Goal: Transaction & Acquisition: Obtain resource

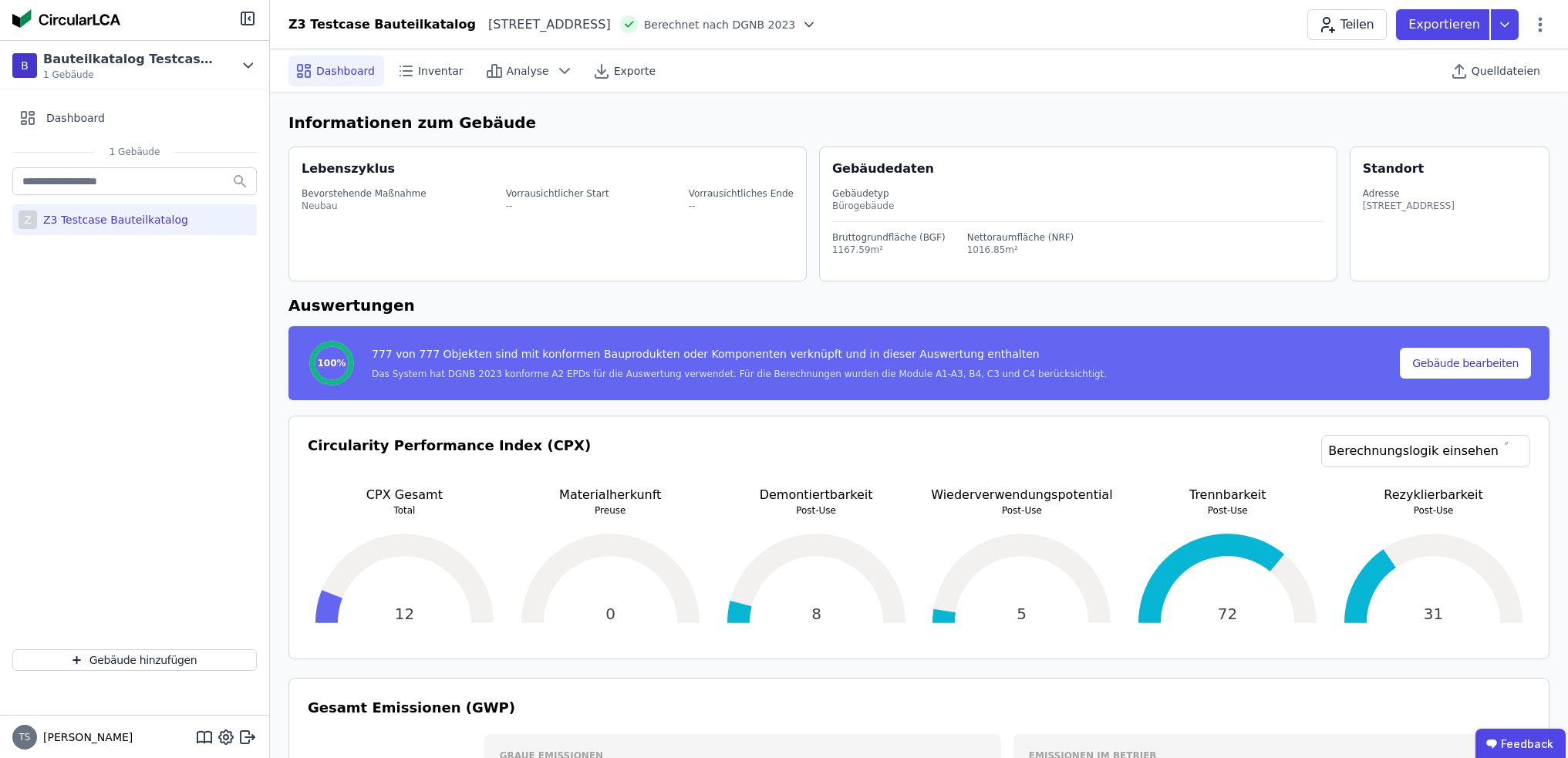
select select "*"
click at [1504, 24] on icon at bounding box center [1504, 24] width 7 height 4
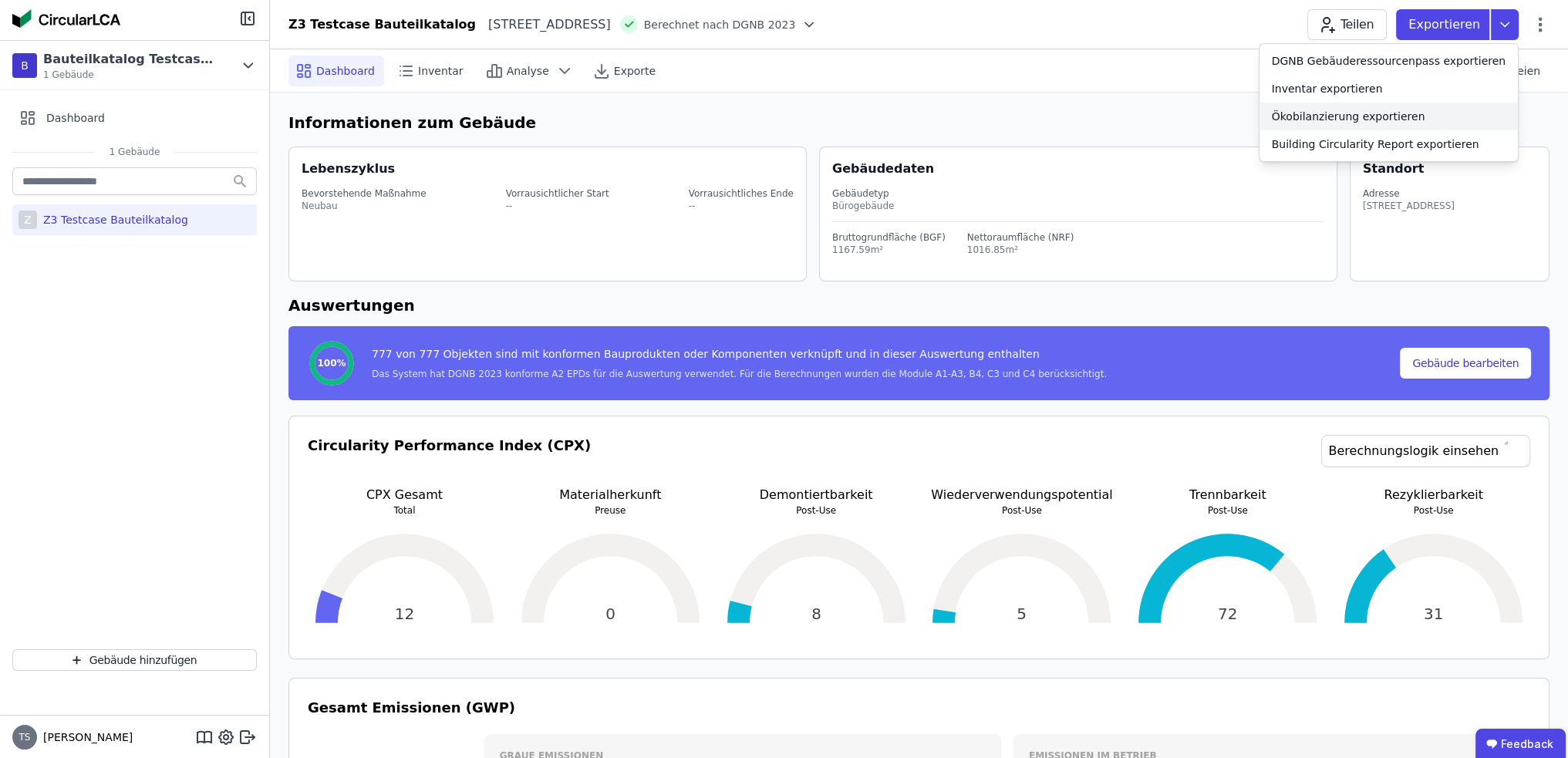
click at [1342, 121] on div "Ökobilanzierung exportieren" at bounding box center [1349, 116] width 154 height 15
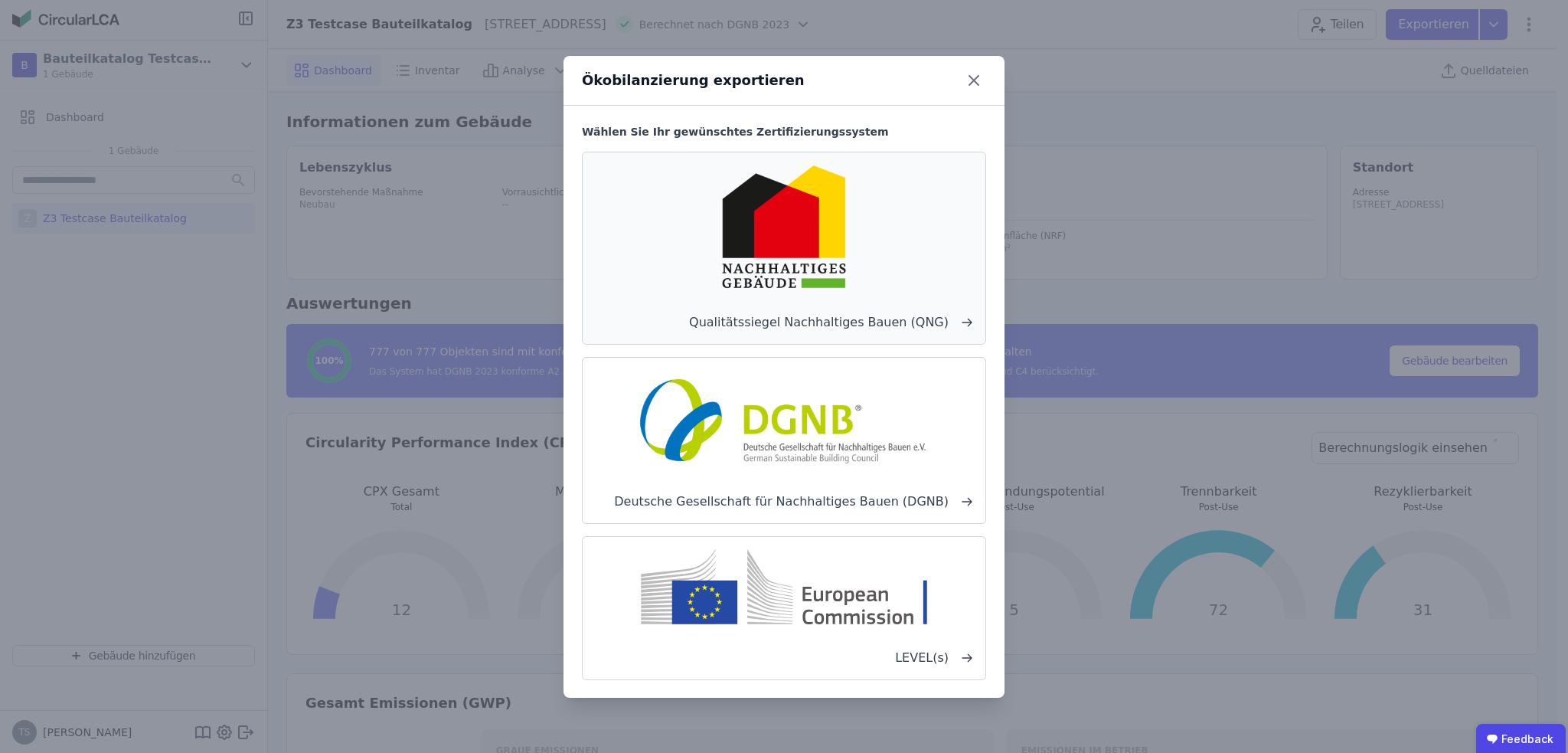
click at [885, 242] on img at bounding box center [784, 226] width 230 height 124
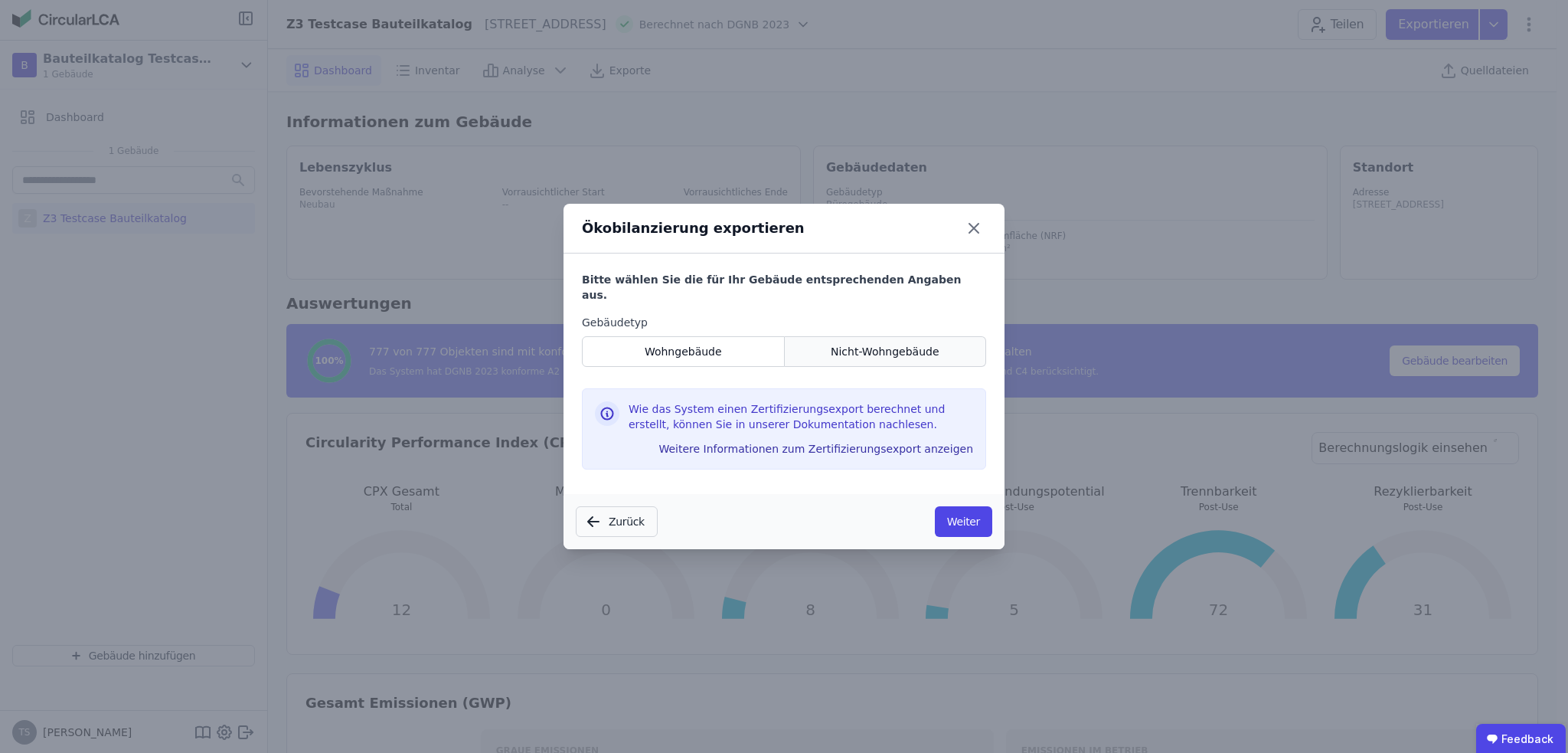
click at [847, 343] on span "Nicht-Wohngebäude" at bounding box center [885, 351] width 109 height 15
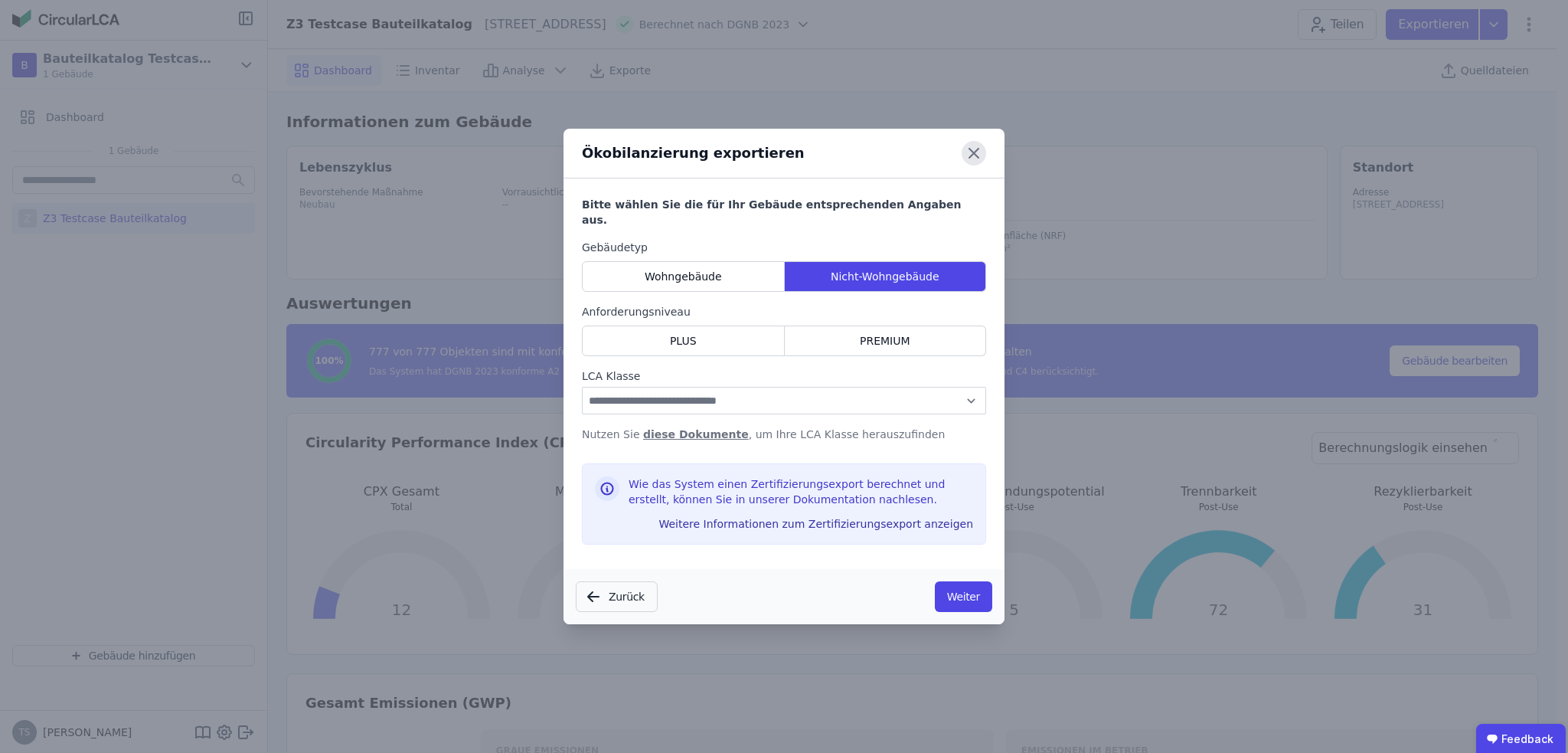
click at [975, 158] on icon at bounding box center [974, 154] width 9 height 9
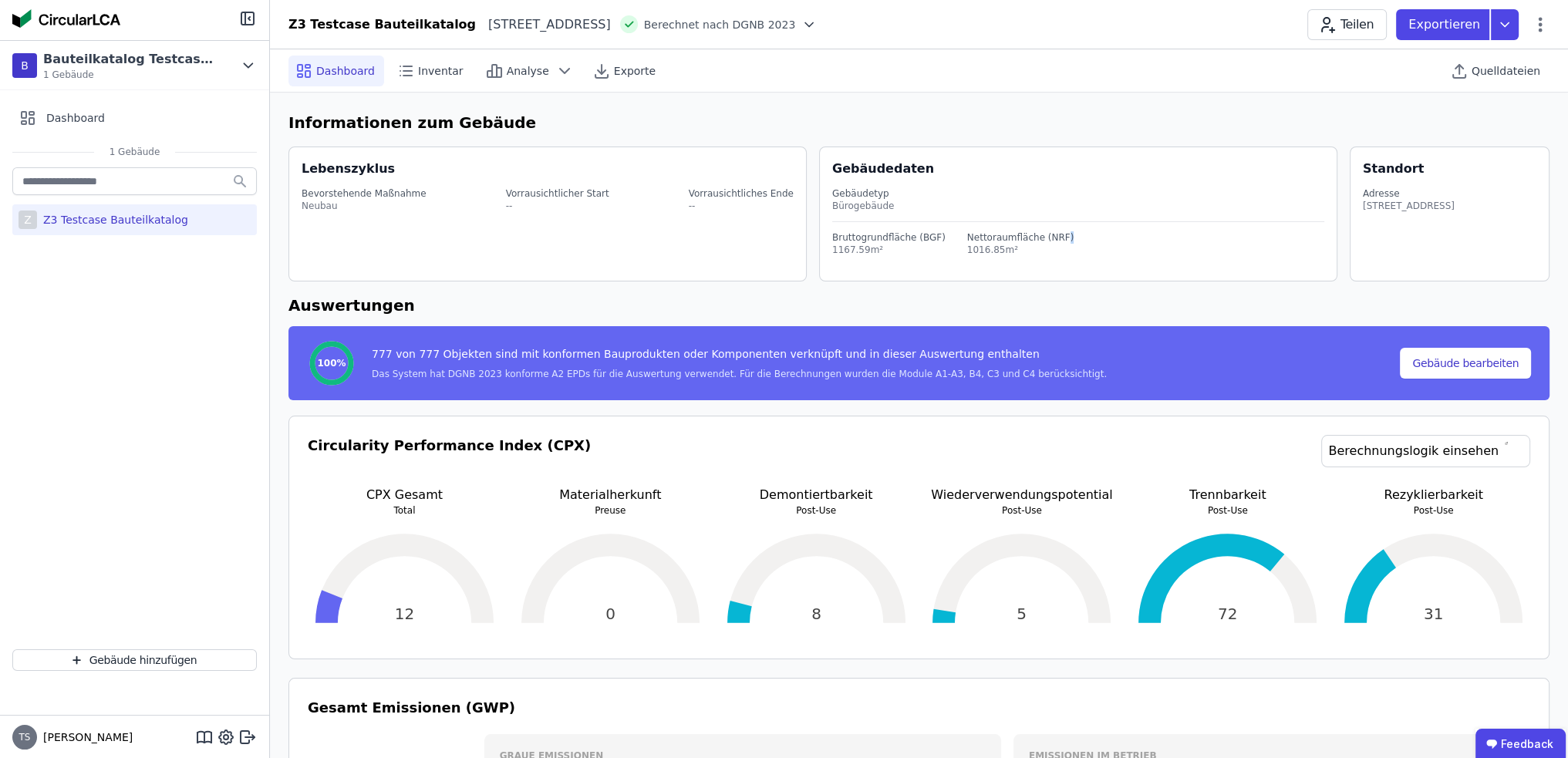
drag, startPoint x: 1128, startPoint y: 229, endPoint x: 1155, endPoint y: 199, distance: 40.4
click at [1141, 222] on div "Bruttogrundfläche (BGF) 1167.59m² Nettoraumfläche (NRF) 1016.85m²" at bounding box center [1078, 239] width 492 height 34
click at [1511, 20] on icon at bounding box center [1505, 24] width 28 height 31
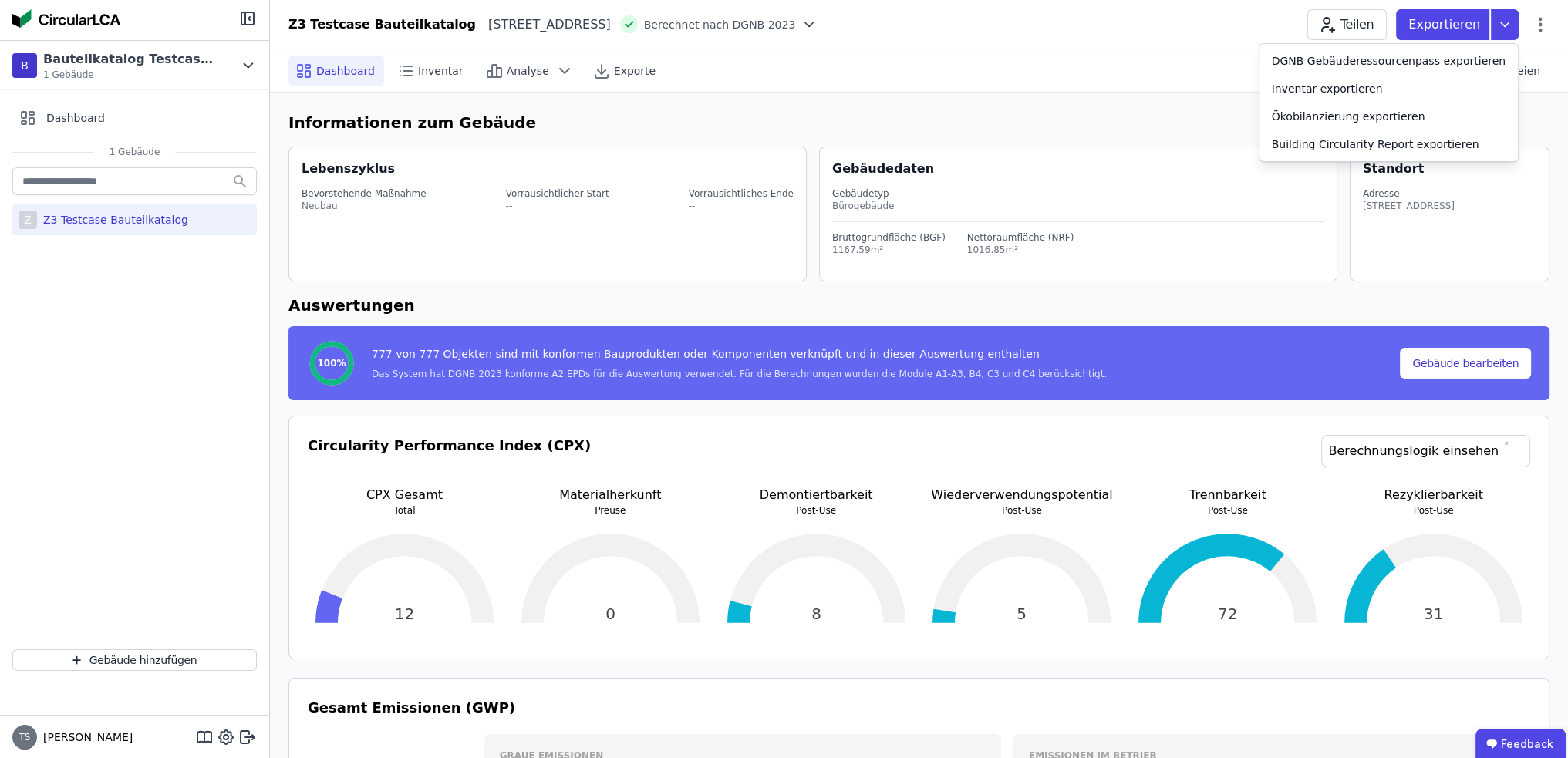
click at [1086, 92] on div "Dashboard Inventar Analyse Exporte Quelldateien" at bounding box center [918, 71] width 1298 height 43
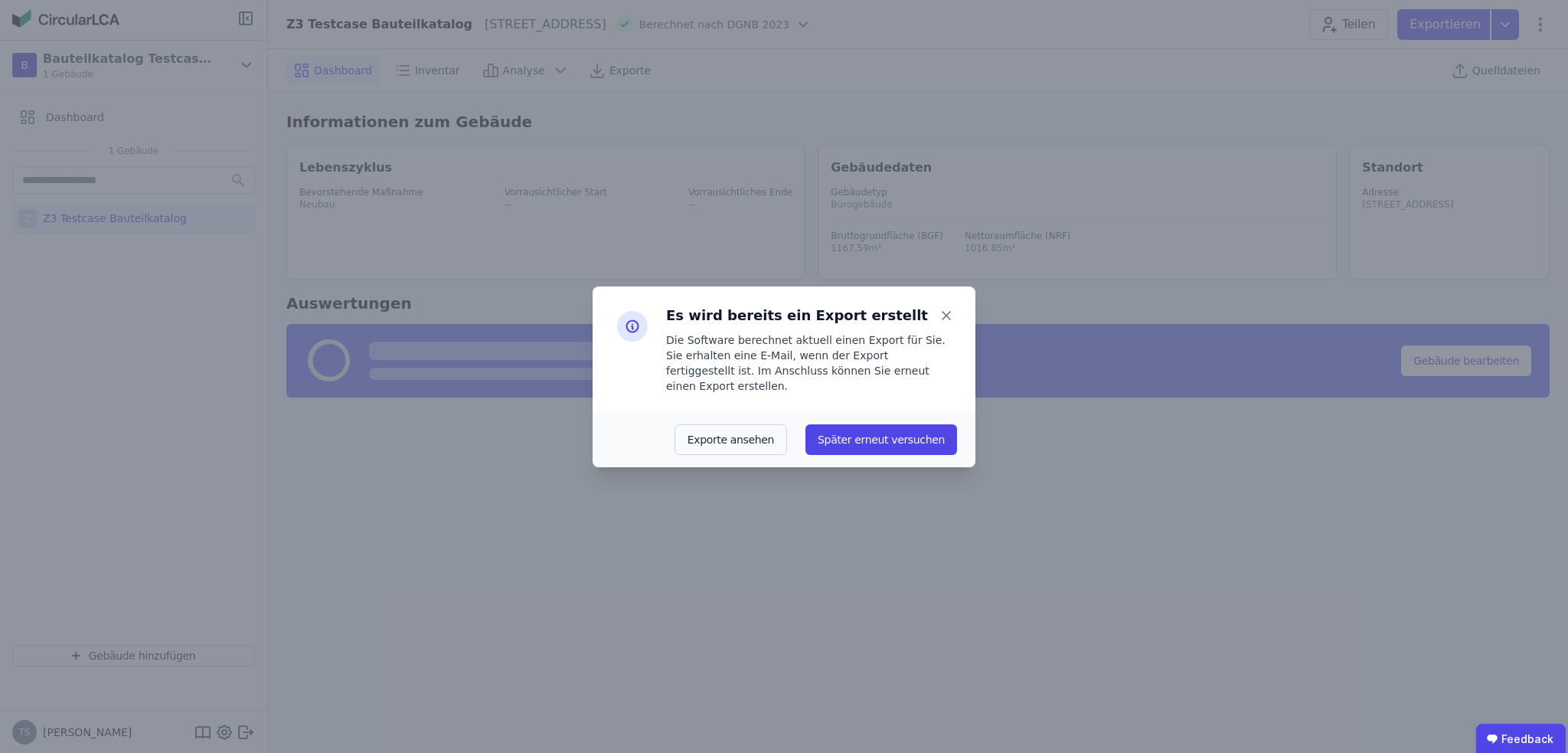
select select "*"
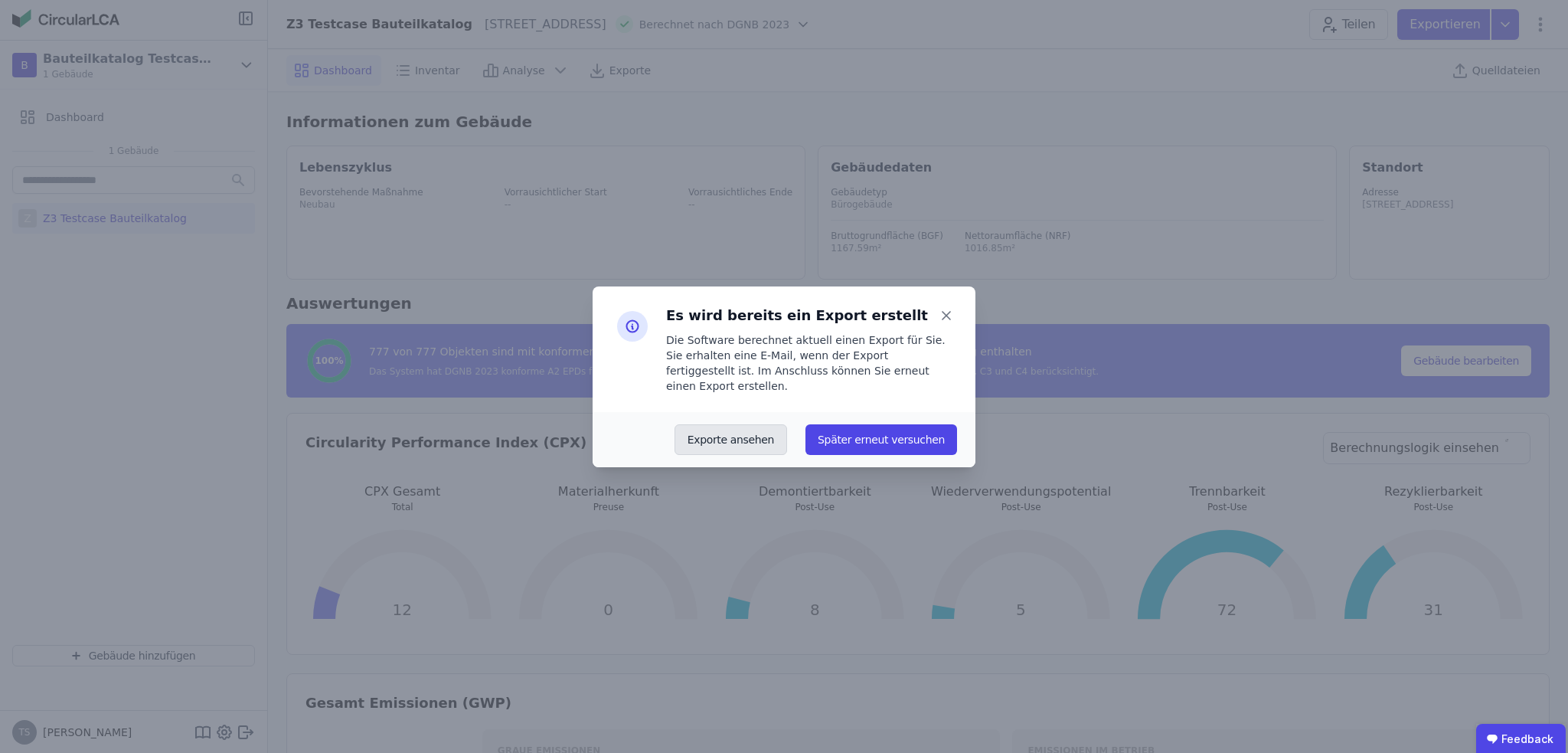
click at [757, 435] on button "Exporte ansehen" at bounding box center [730, 439] width 113 height 31
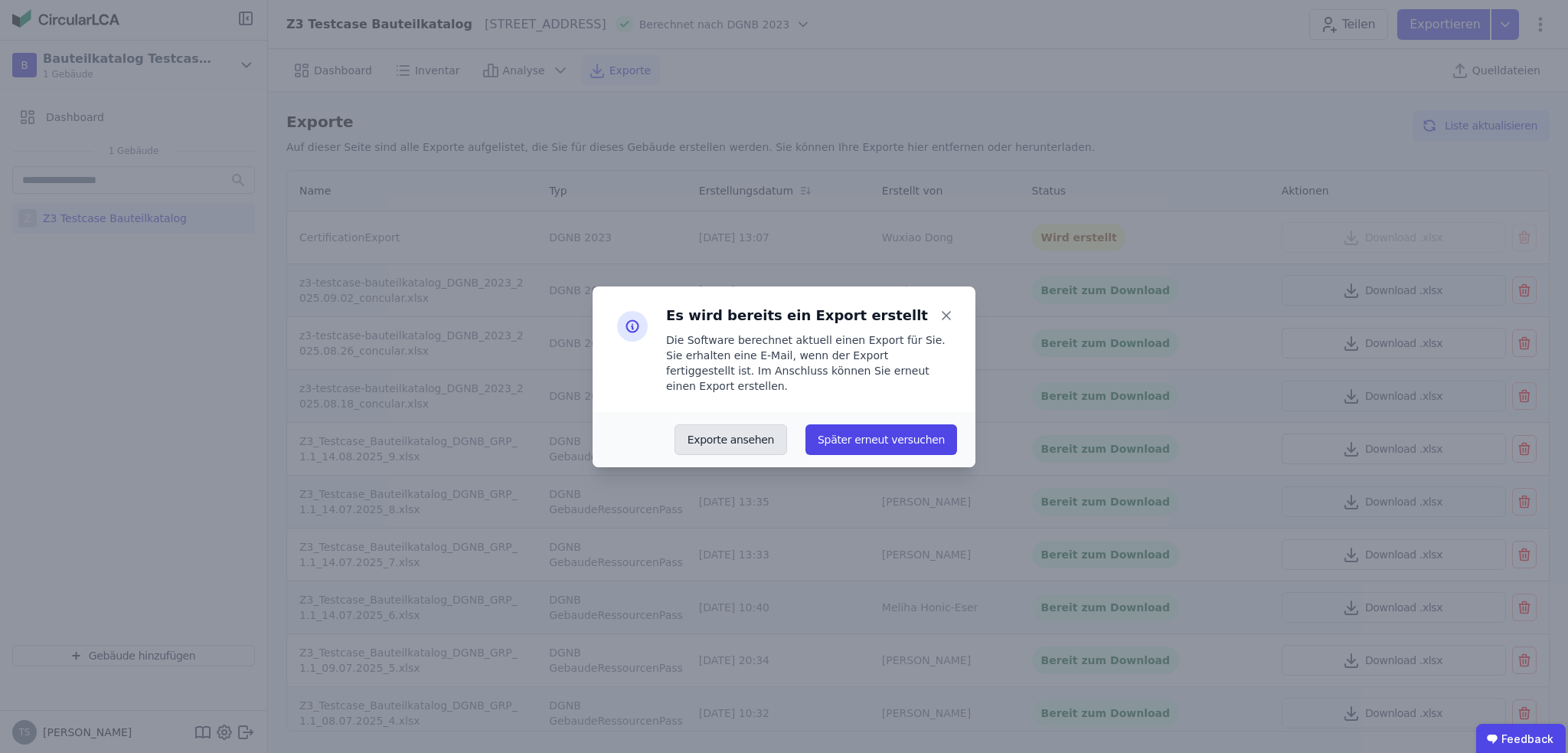
click at [757, 435] on button "Exporte ansehen" at bounding box center [730, 439] width 113 height 31
click at [944, 319] on icon at bounding box center [946, 316] width 7 height 7
click at [945, 319] on icon at bounding box center [946, 316] width 7 height 7
click at [873, 434] on button "Später erneut versuchen" at bounding box center [881, 439] width 152 height 31
click at [862, 433] on button "Später erneut versuchen" at bounding box center [881, 439] width 152 height 31
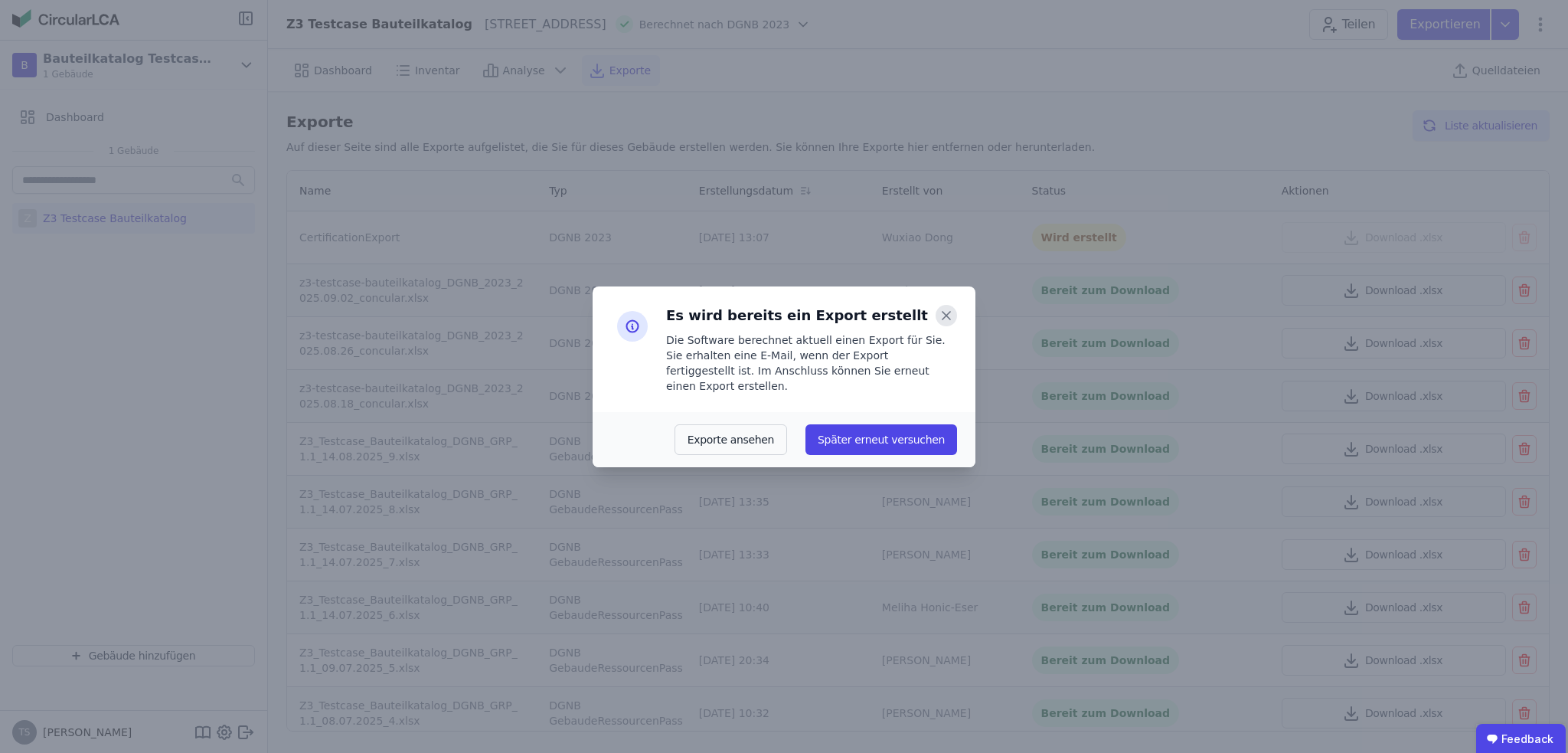
click at [945, 322] on icon at bounding box center [946, 316] width 21 height 21
click at [757, 426] on button "Exporte ansehen" at bounding box center [730, 439] width 113 height 31
click at [945, 319] on icon at bounding box center [946, 316] width 7 height 7
click at [953, 322] on icon at bounding box center [946, 316] width 21 height 21
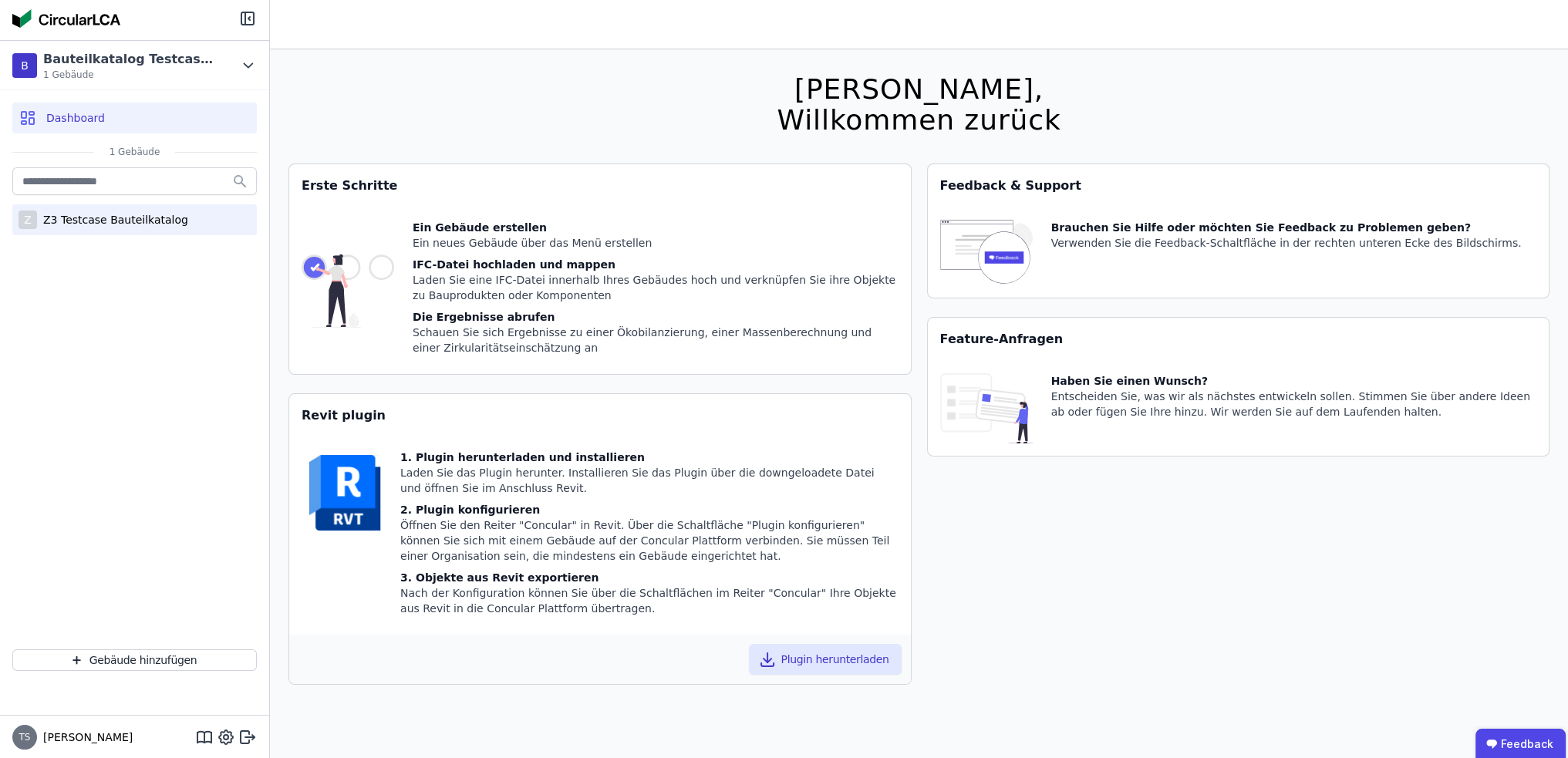
click at [112, 221] on div "Z3 Testcase Bauteilkatalog" at bounding box center [112, 219] width 151 height 15
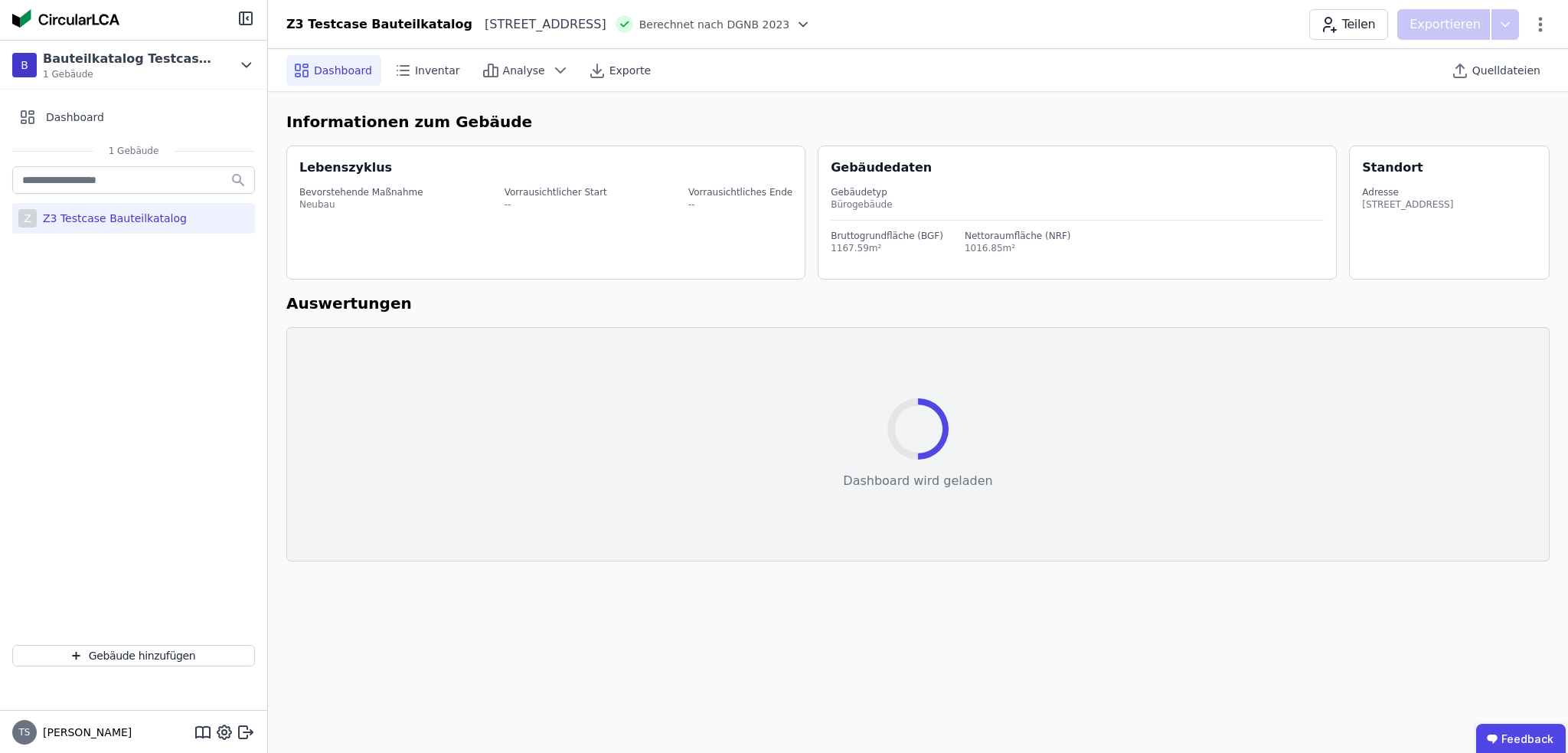
select select "*"
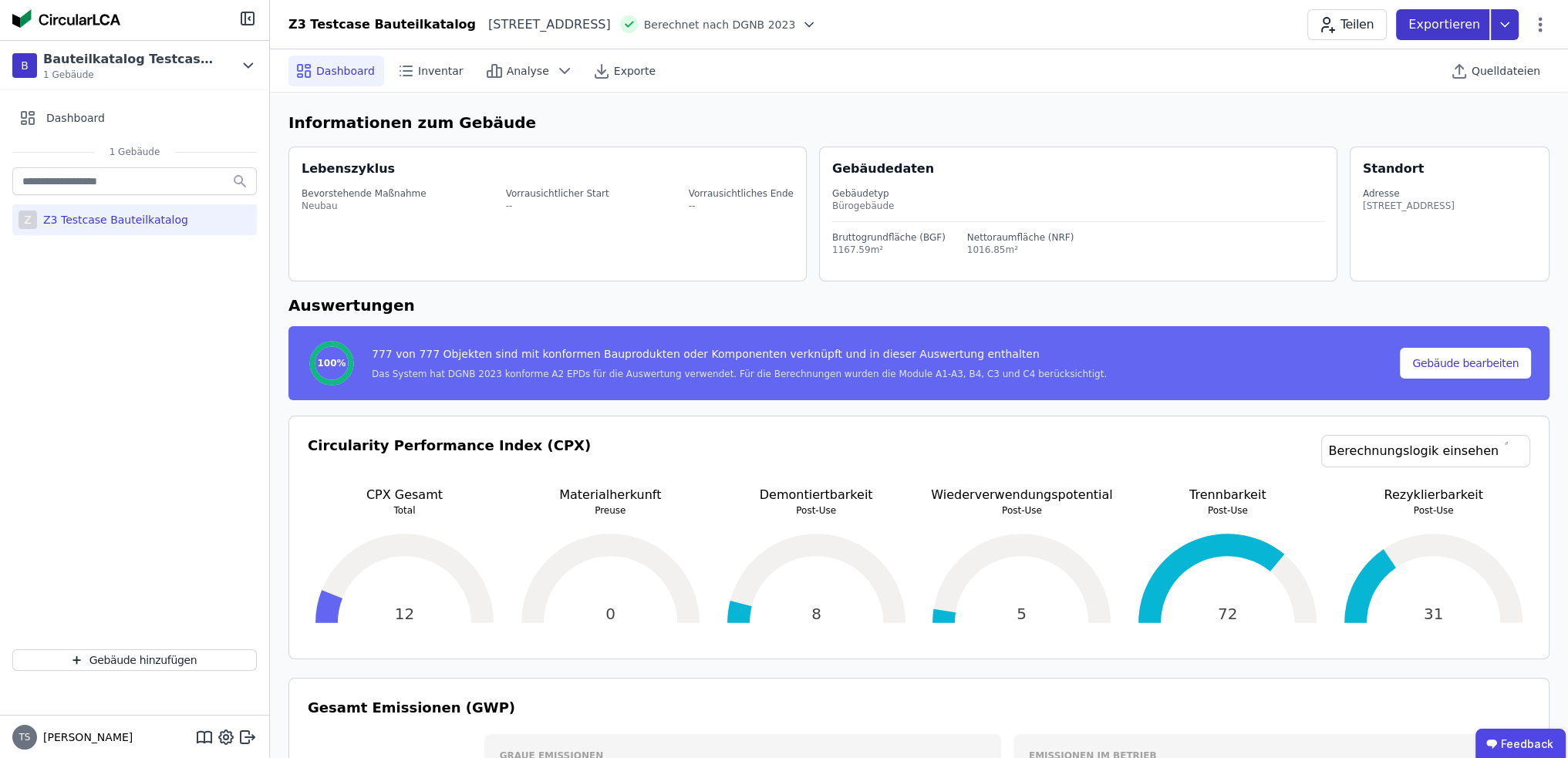
click at [1501, 28] on icon at bounding box center [1505, 24] width 28 height 31
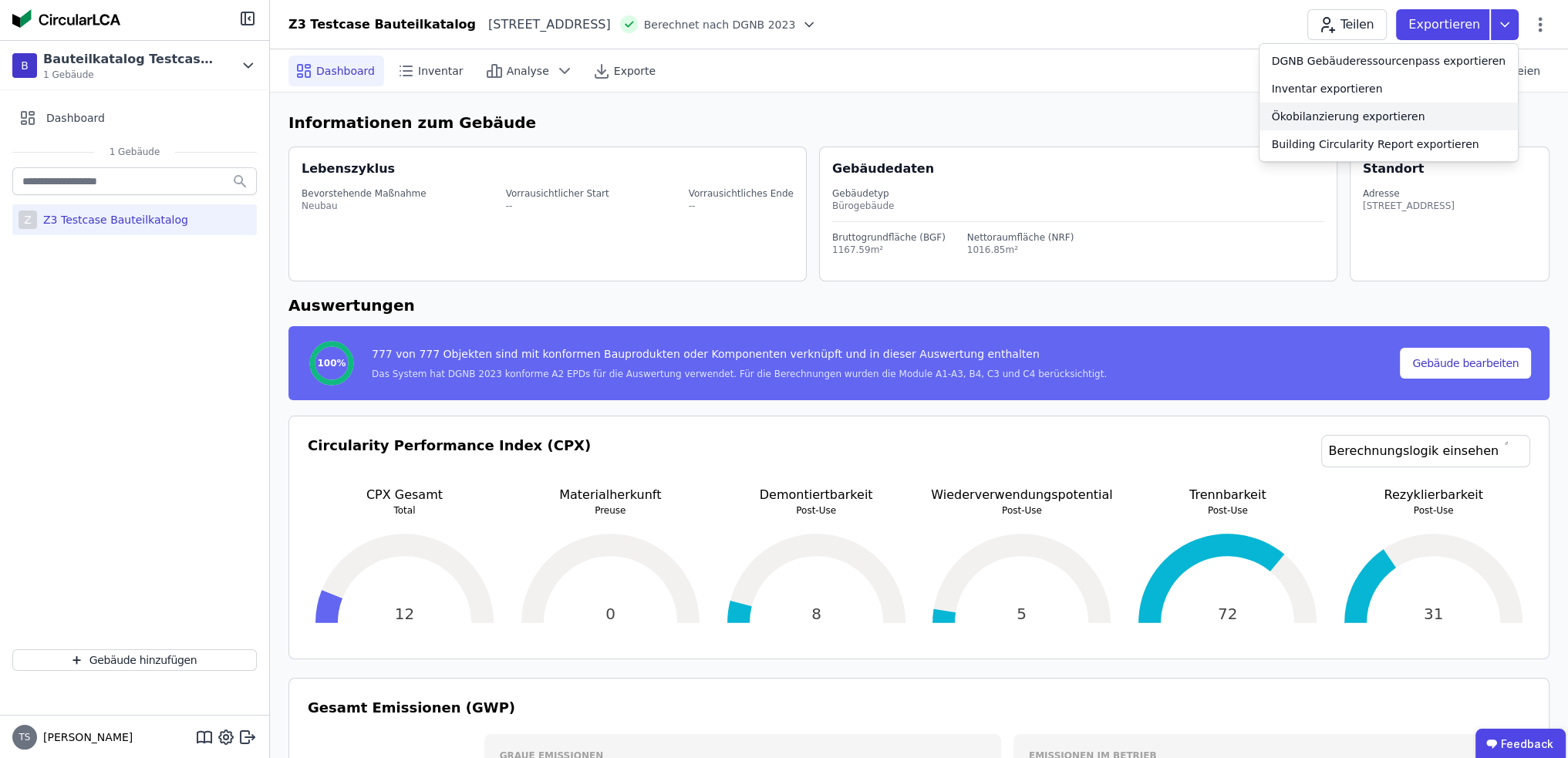
click at [1345, 119] on div "Ökobilanzierung exportieren" at bounding box center [1349, 116] width 154 height 15
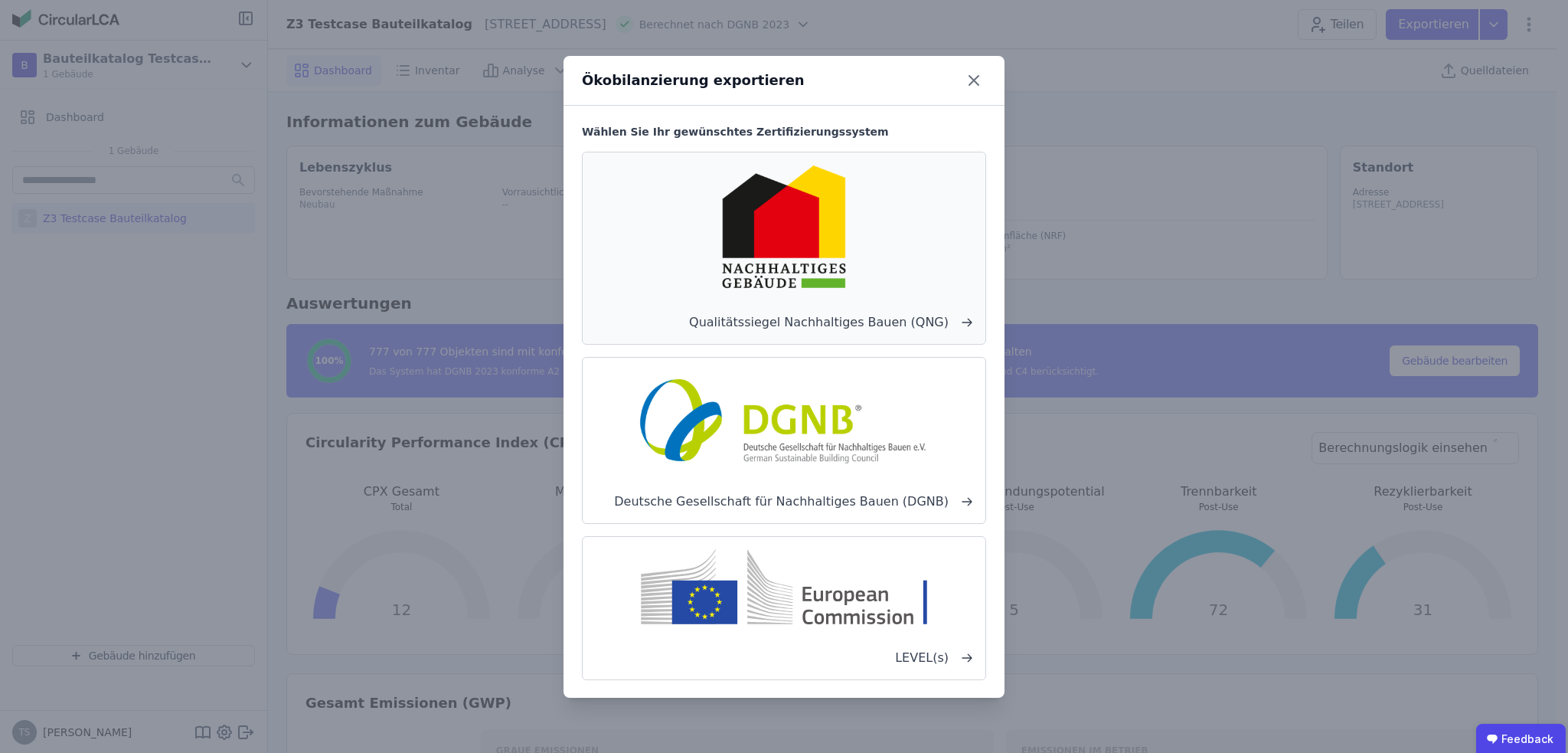
click at [850, 260] on img at bounding box center [784, 226] width 230 height 124
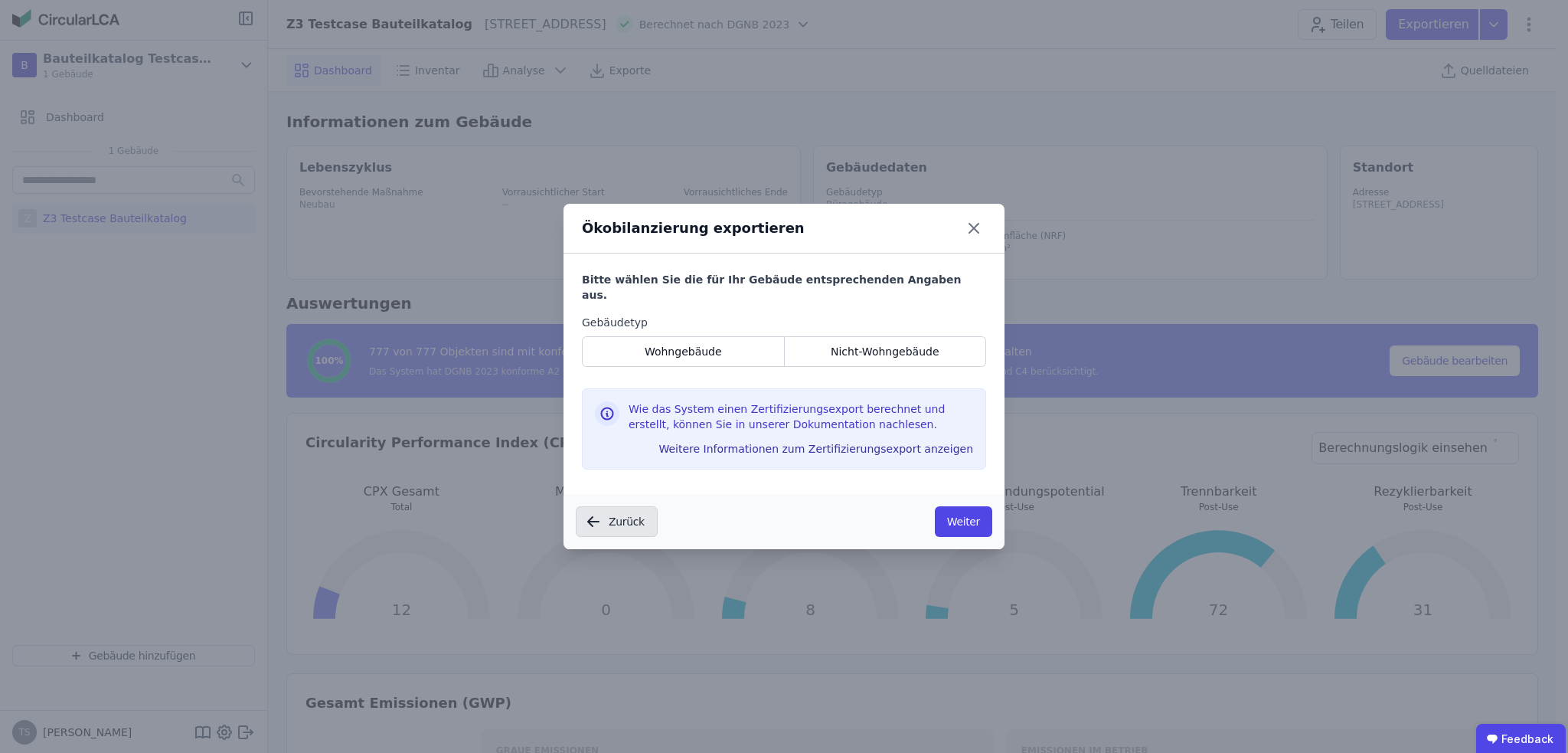
click at [626, 508] on button "Zurück" at bounding box center [617, 521] width 82 height 31
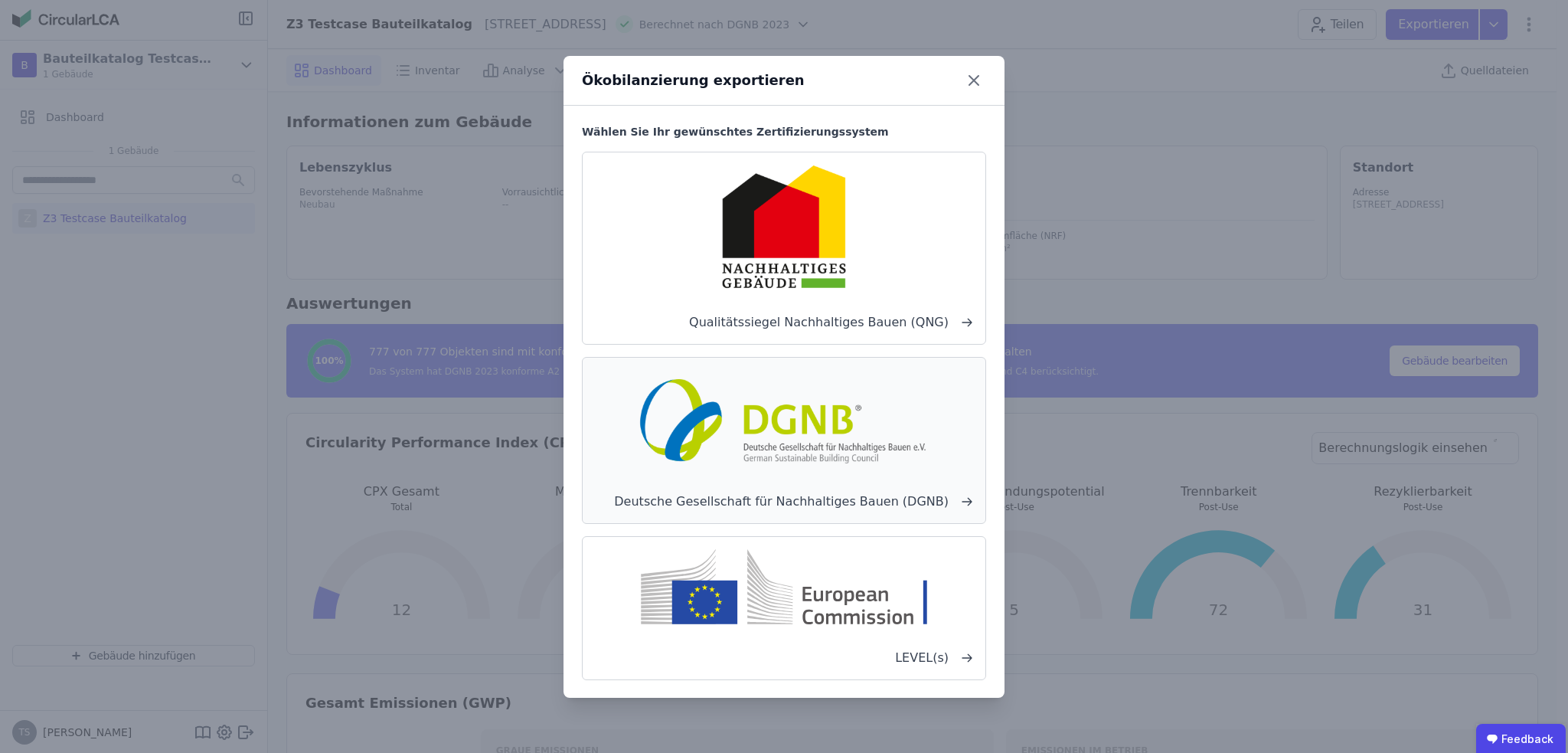
click at [826, 454] on img at bounding box center [784, 418] width 302 height 98
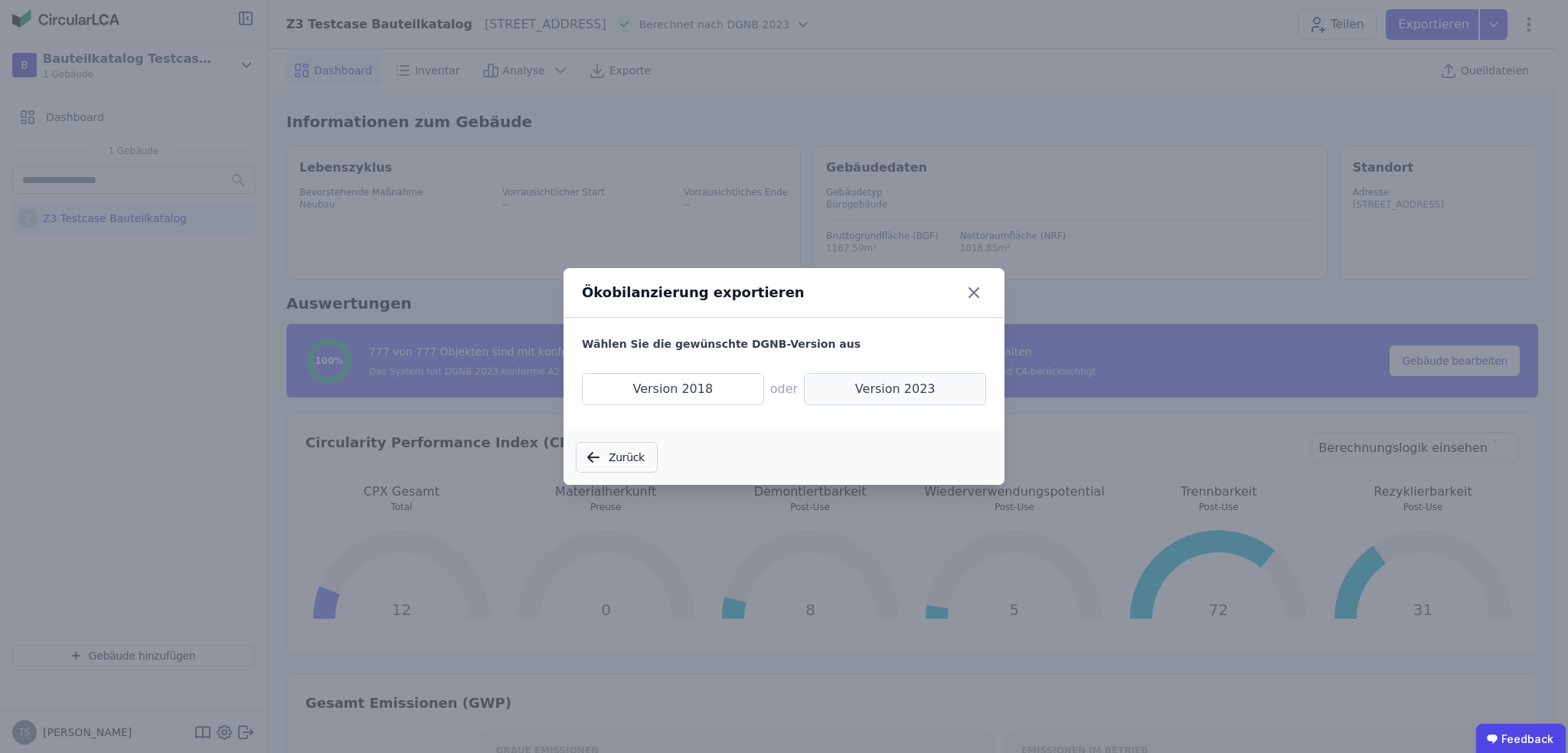
click at [894, 388] on span "Version 2023" at bounding box center [895, 389] width 182 height 33
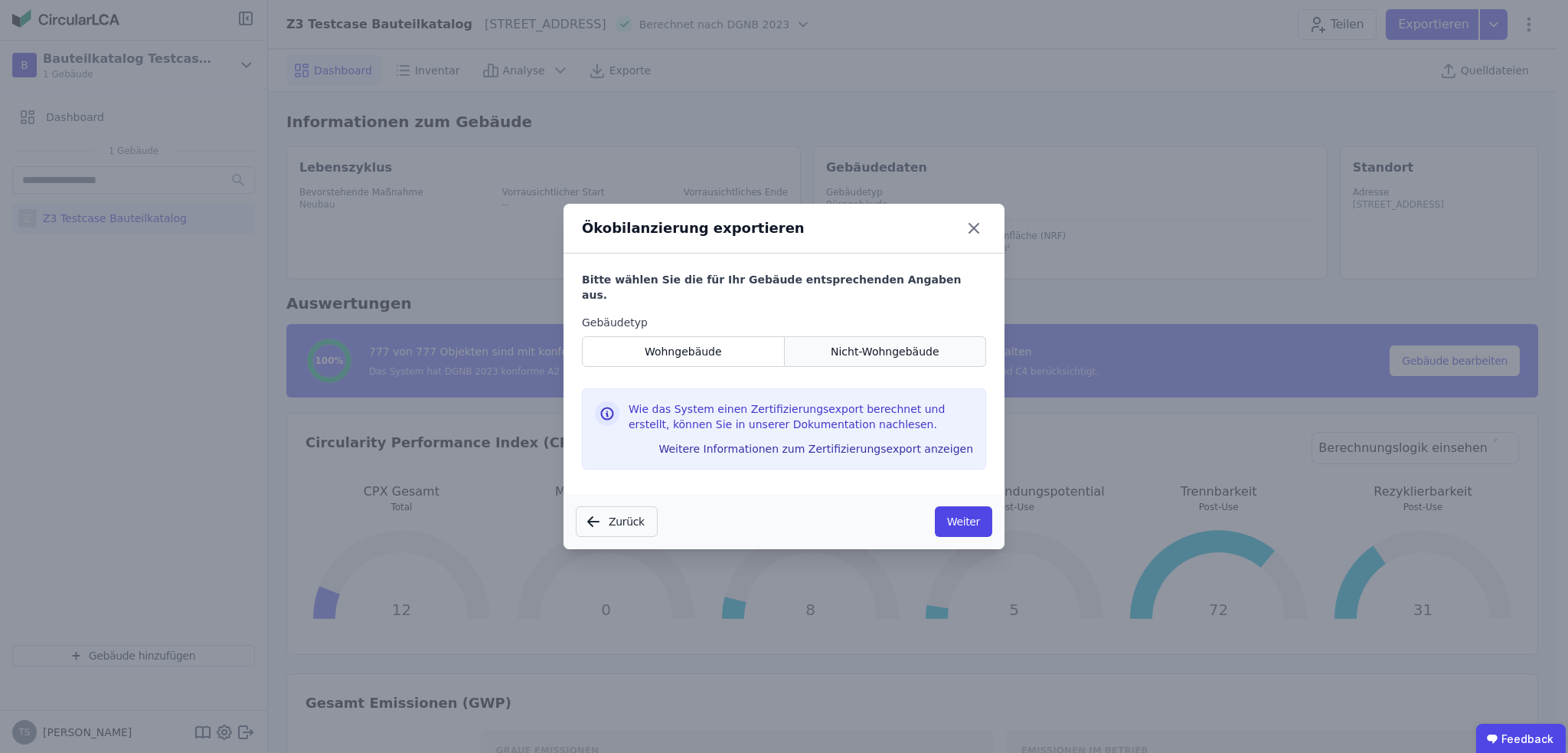
click at [900, 349] on span "Nicht-Wohngebäude" at bounding box center [885, 351] width 109 height 15
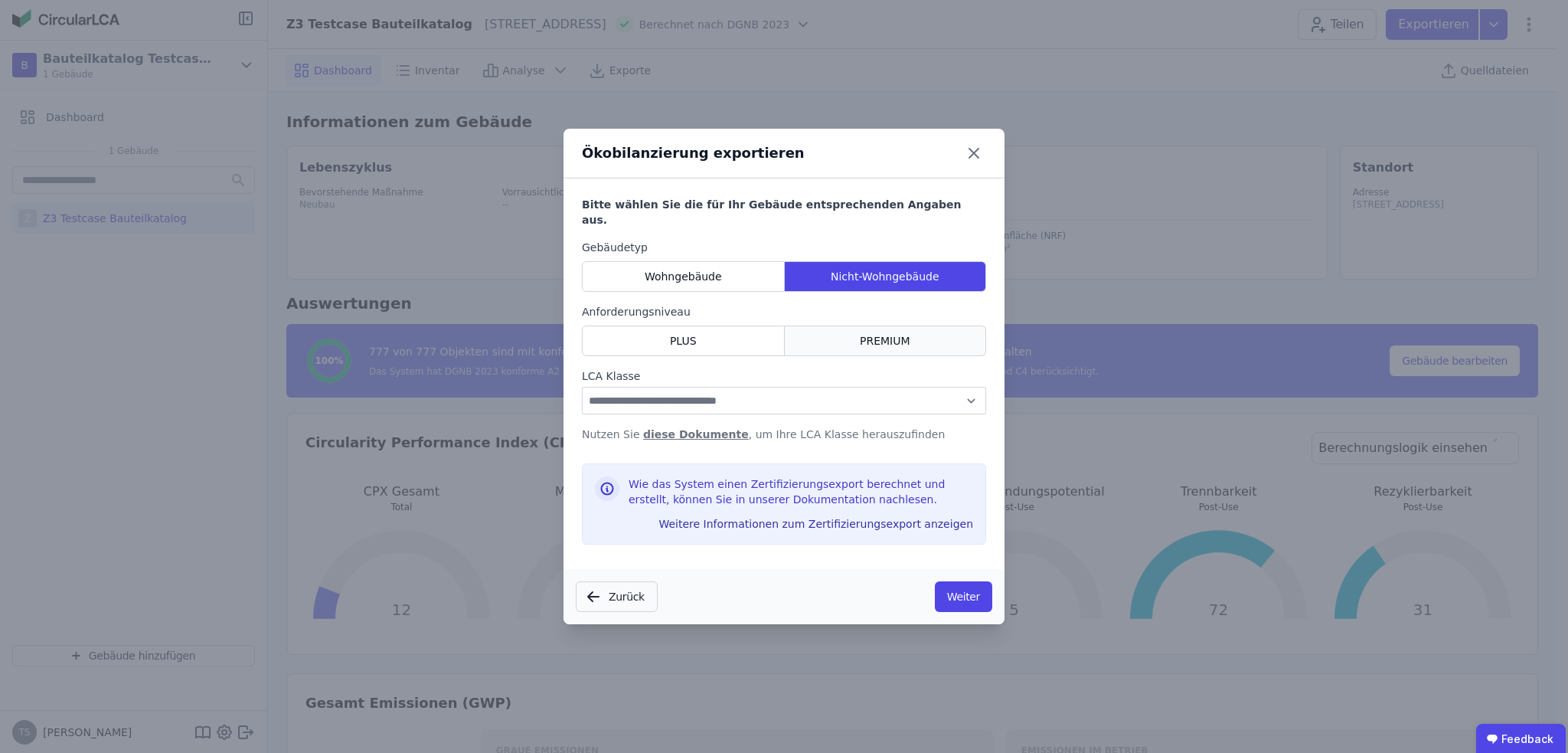
click at [879, 336] on span "PREMIUM" at bounding box center [885, 341] width 50 height 15
click at [797, 400] on select "**********" at bounding box center [784, 401] width 404 height 28
select select "*"
click at [582, 387] on select "**********" at bounding box center [784, 401] width 404 height 28
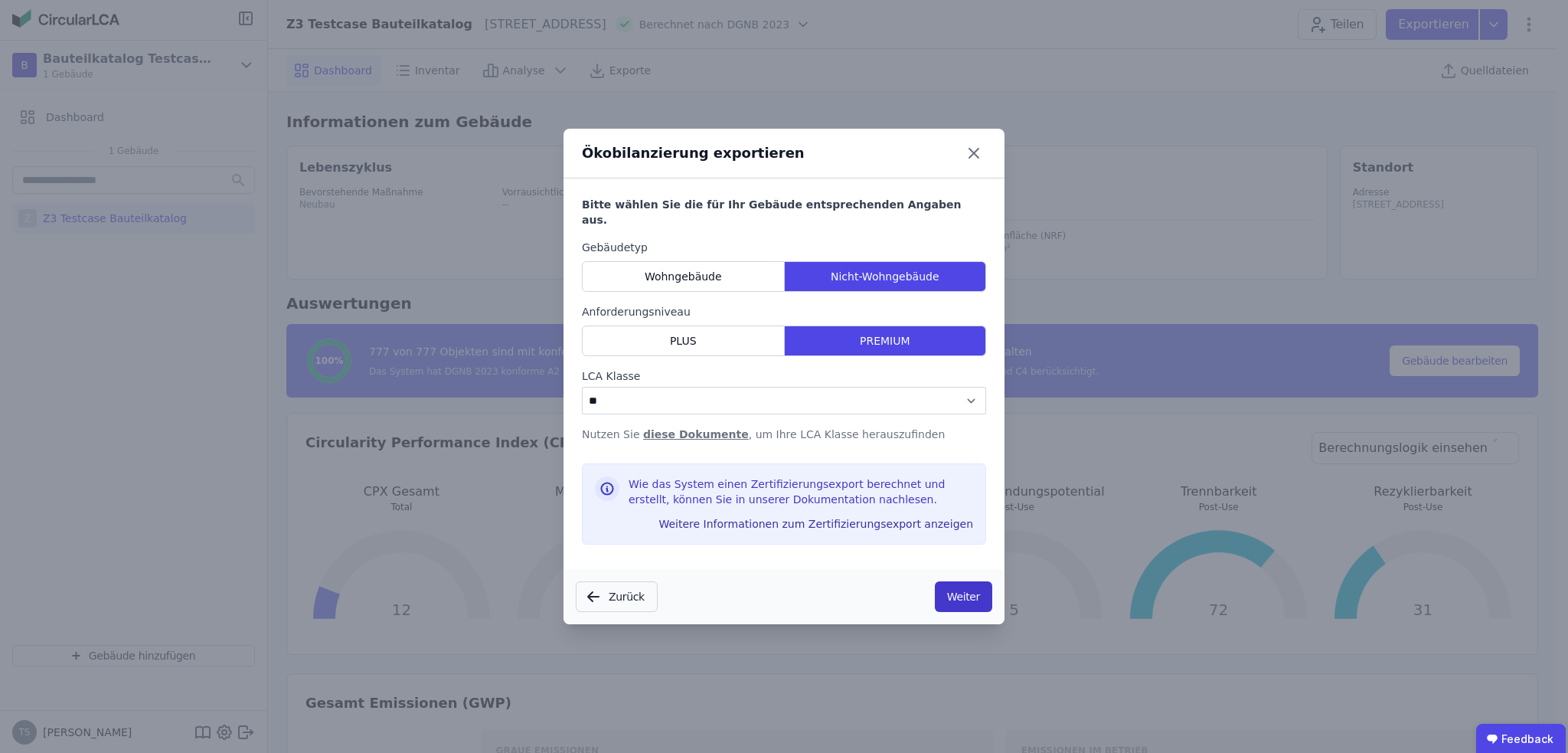
click at [962, 590] on button "Weiter" at bounding box center [964, 597] width 58 height 31
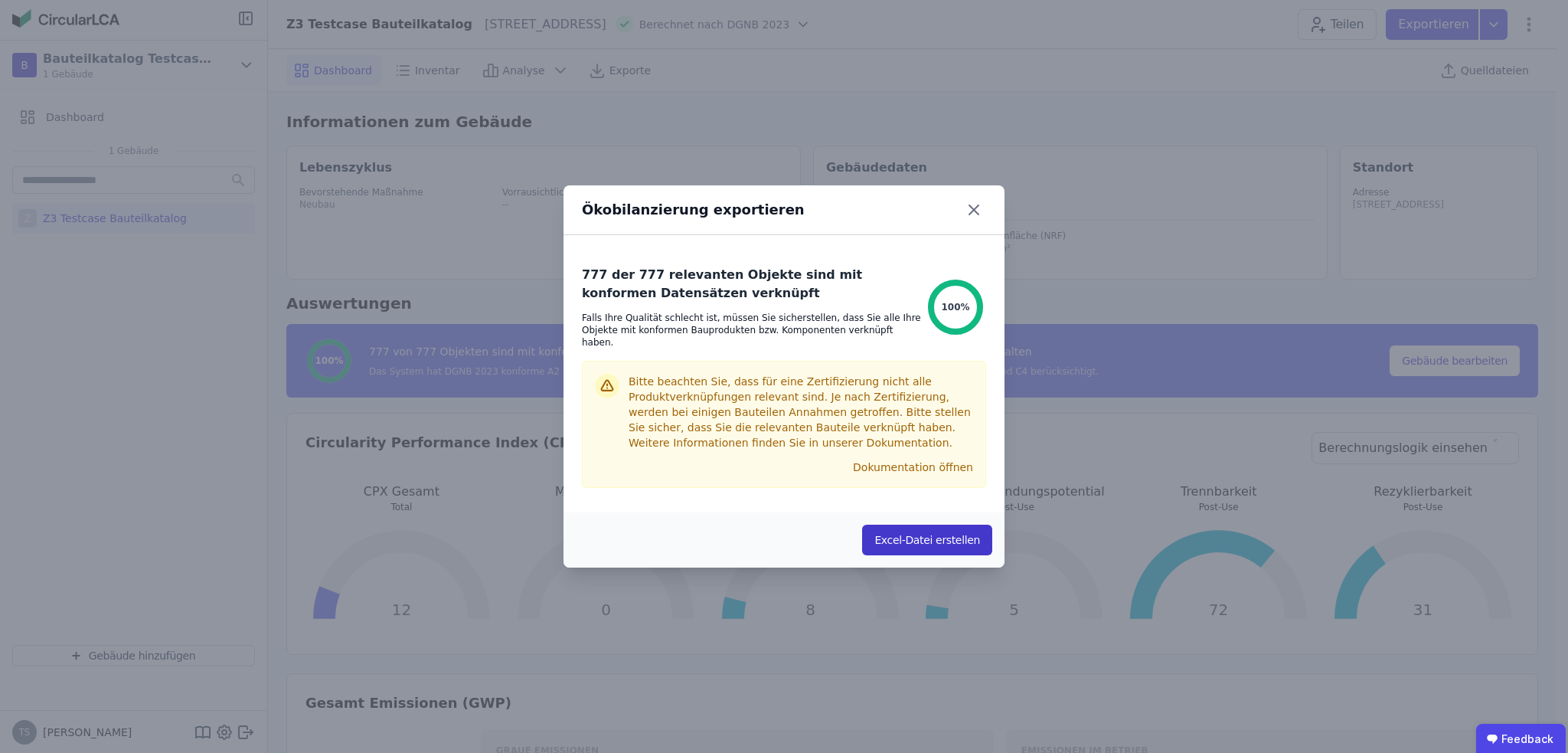
click at [924, 538] on button "Excel-Datei erstellen" at bounding box center [928, 540] width 130 height 31
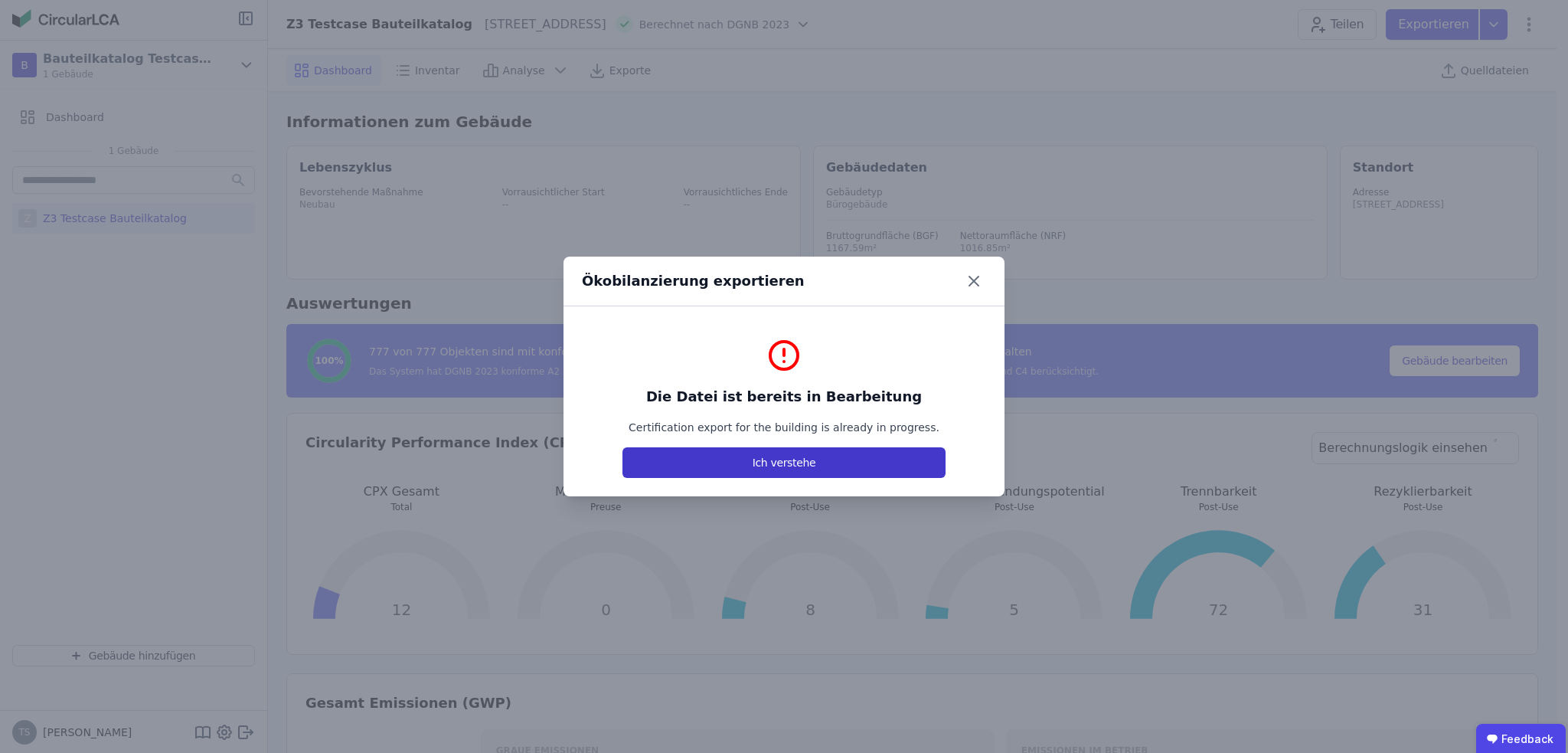
click at [776, 458] on button "Ich verstehe" at bounding box center [784, 463] width 323 height 31
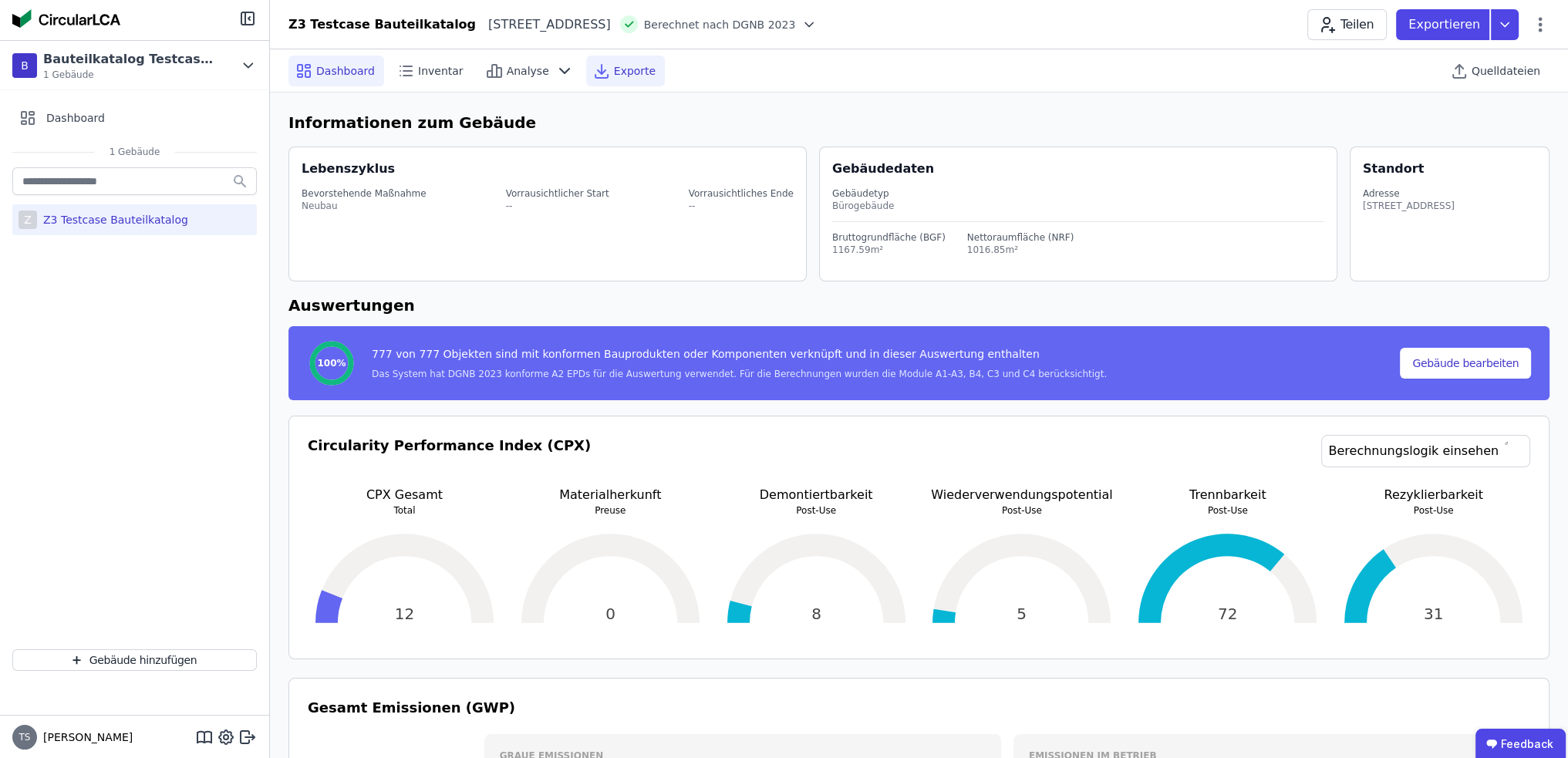
click at [617, 72] on span "Exporte" at bounding box center [635, 70] width 41 height 15
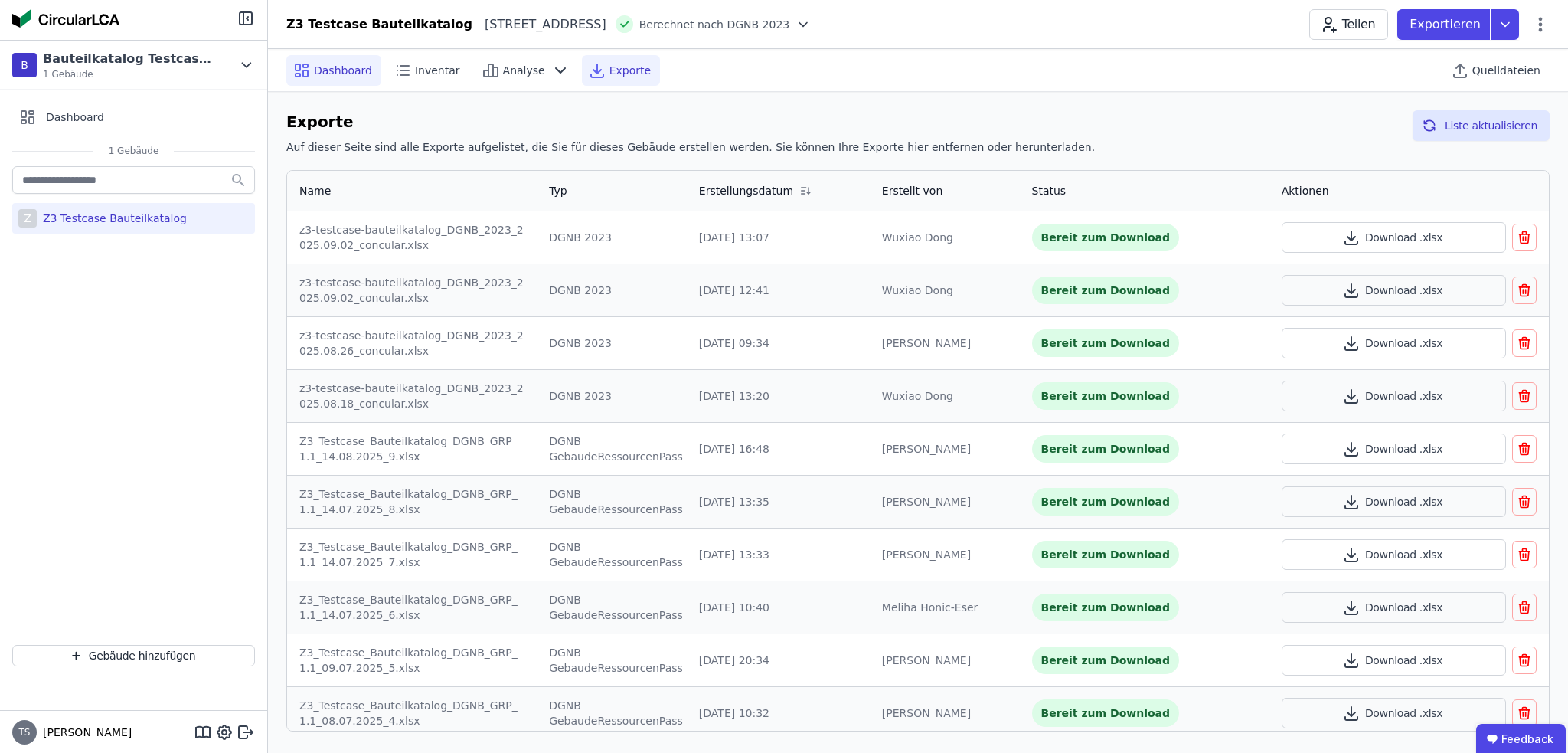
click at [335, 78] on div "Dashboard" at bounding box center [334, 70] width 95 height 31
select select "*"
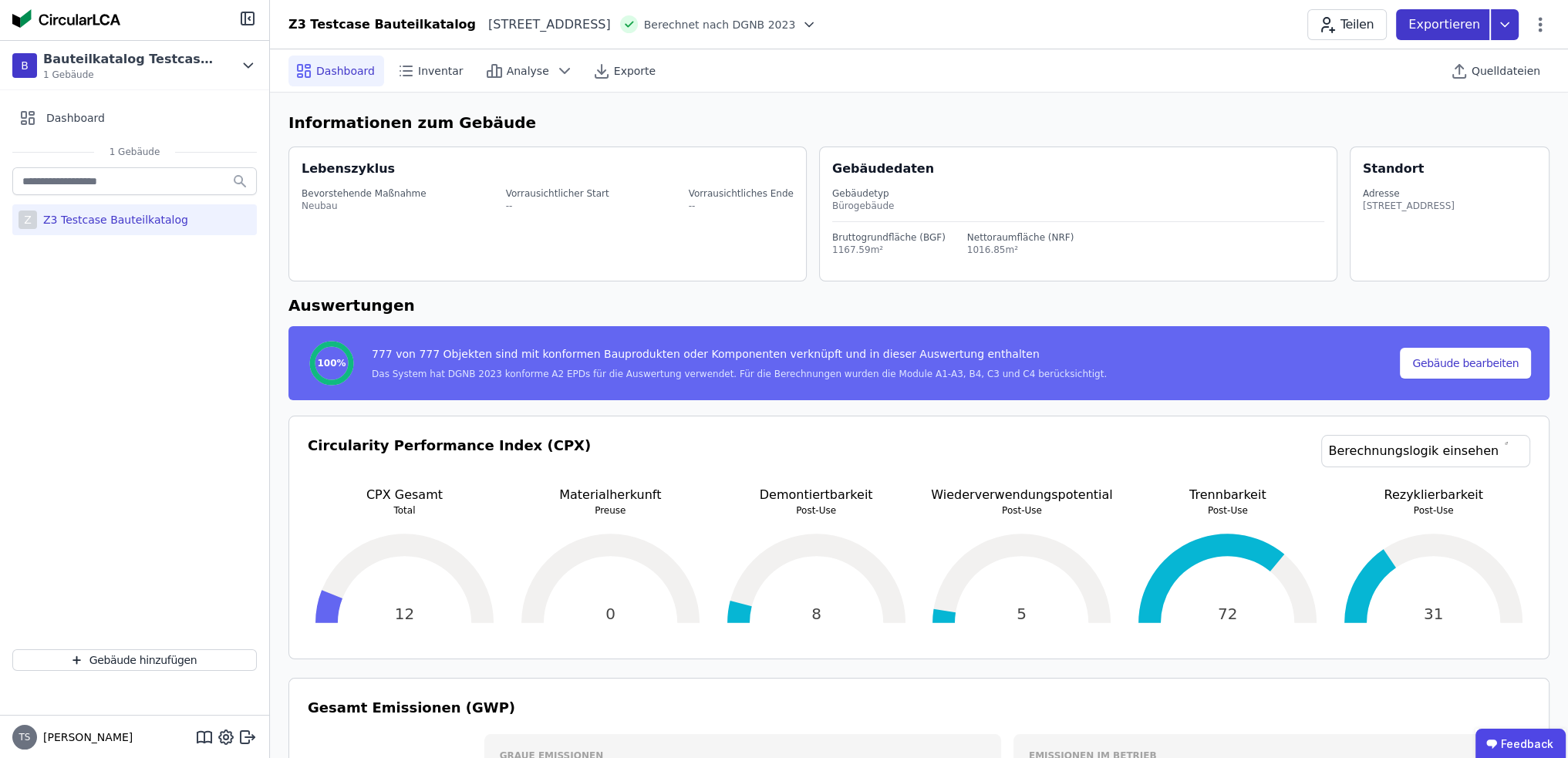
click at [1499, 28] on icon at bounding box center [1505, 24] width 28 height 31
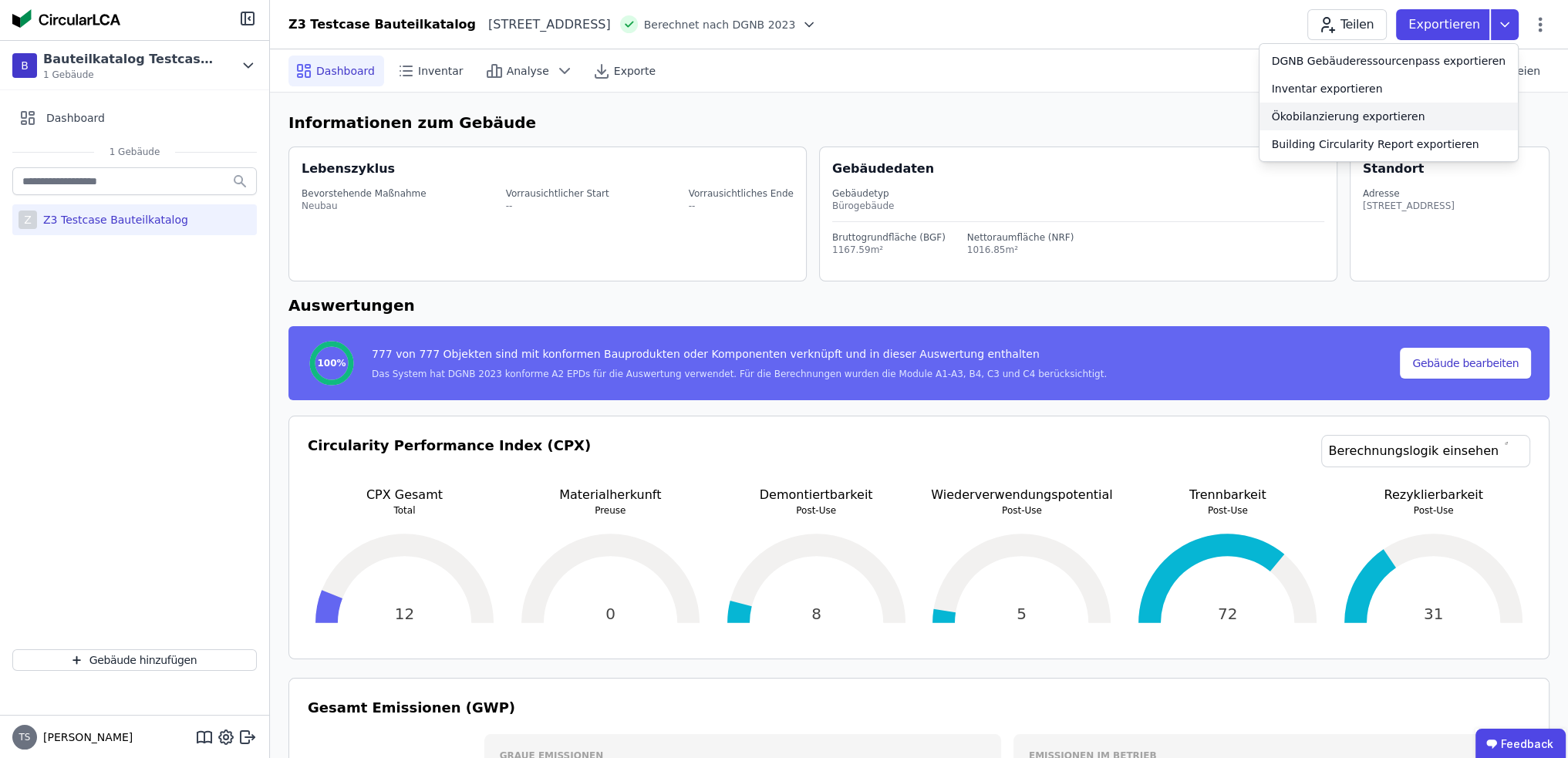
click at [1385, 116] on div "Ökobilanzierung exportieren" at bounding box center [1349, 116] width 154 height 15
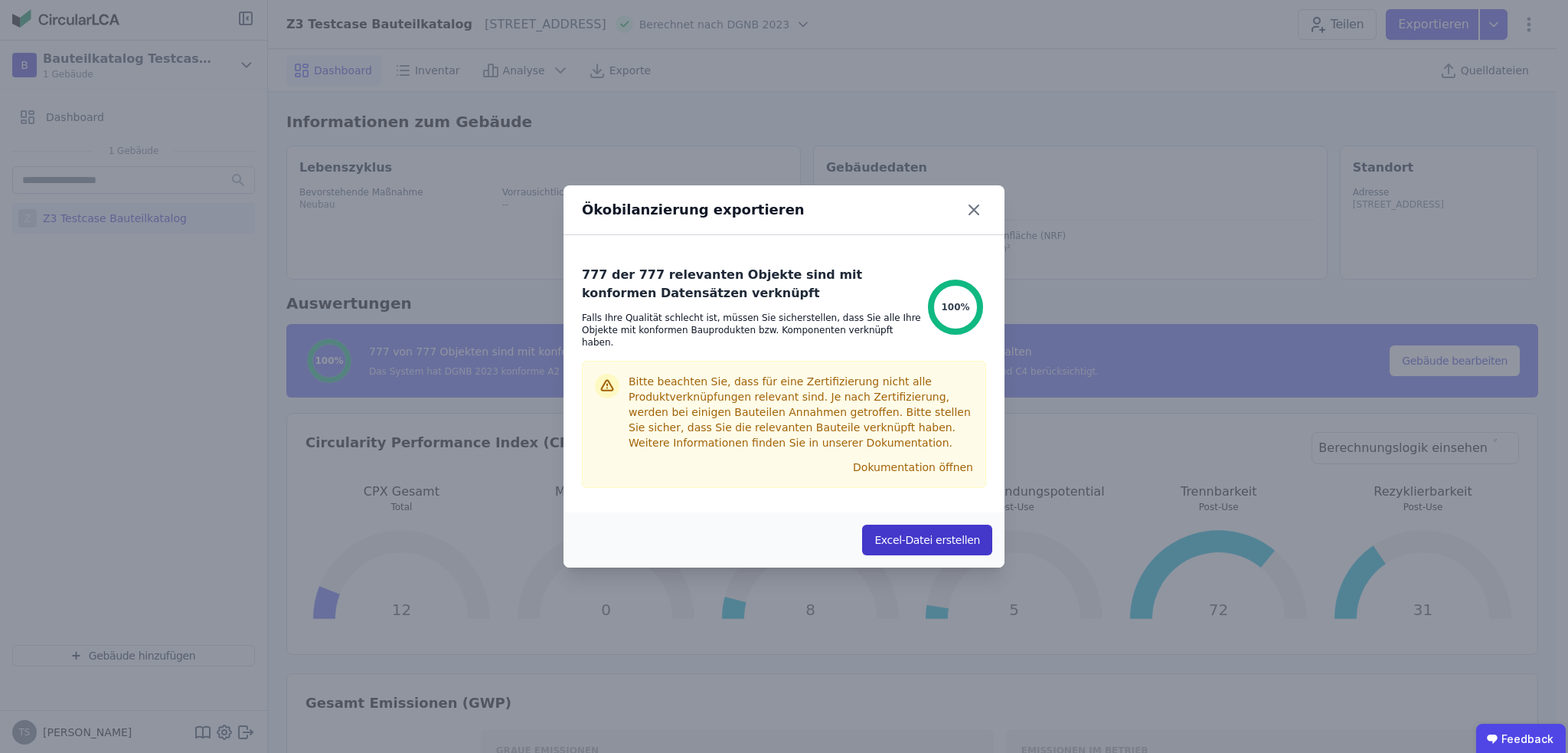
click at [919, 533] on button "Excel-Datei erstellen" at bounding box center [928, 540] width 130 height 31
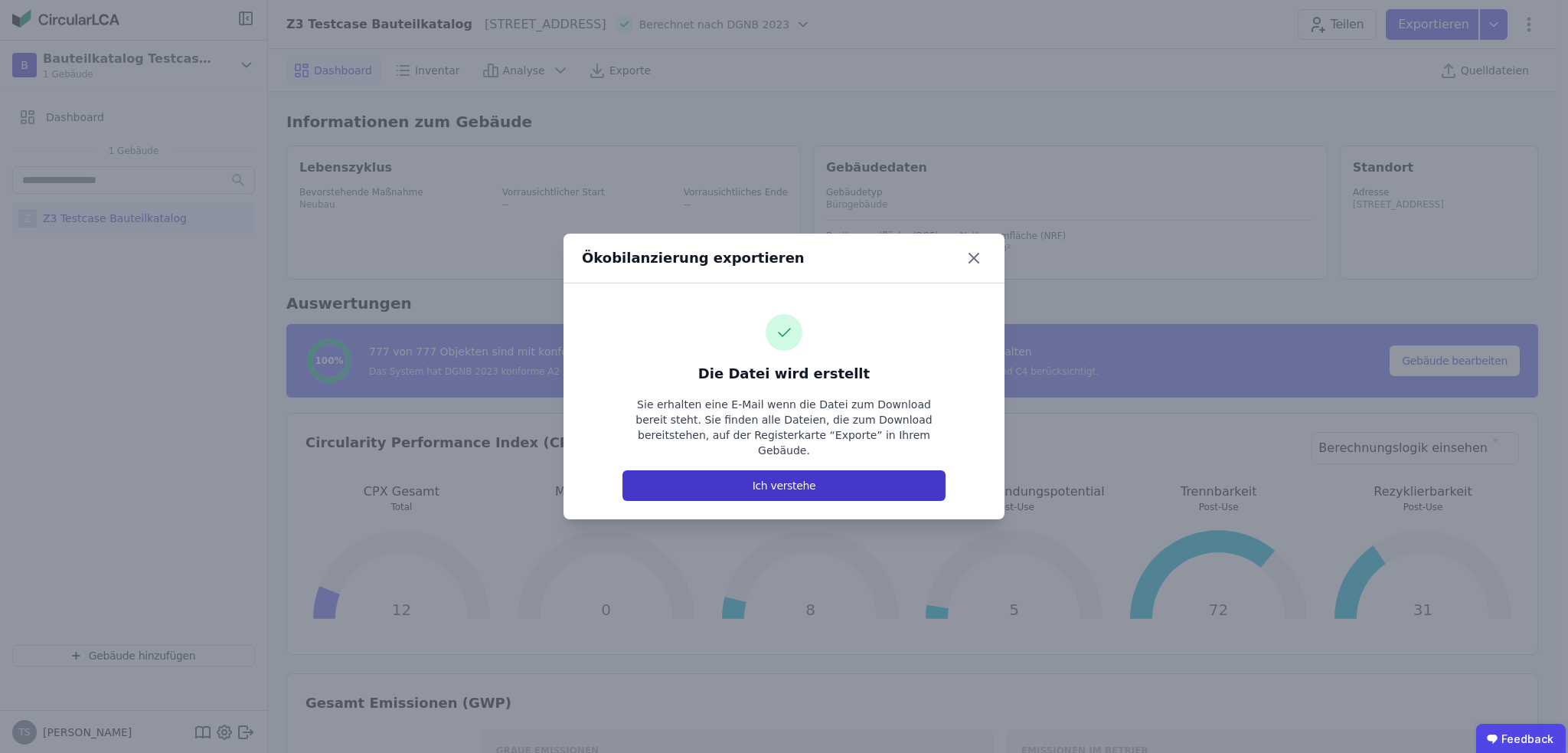
click at [815, 476] on button "Ich verstehe" at bounding box center [784, 485] width 323 height 31
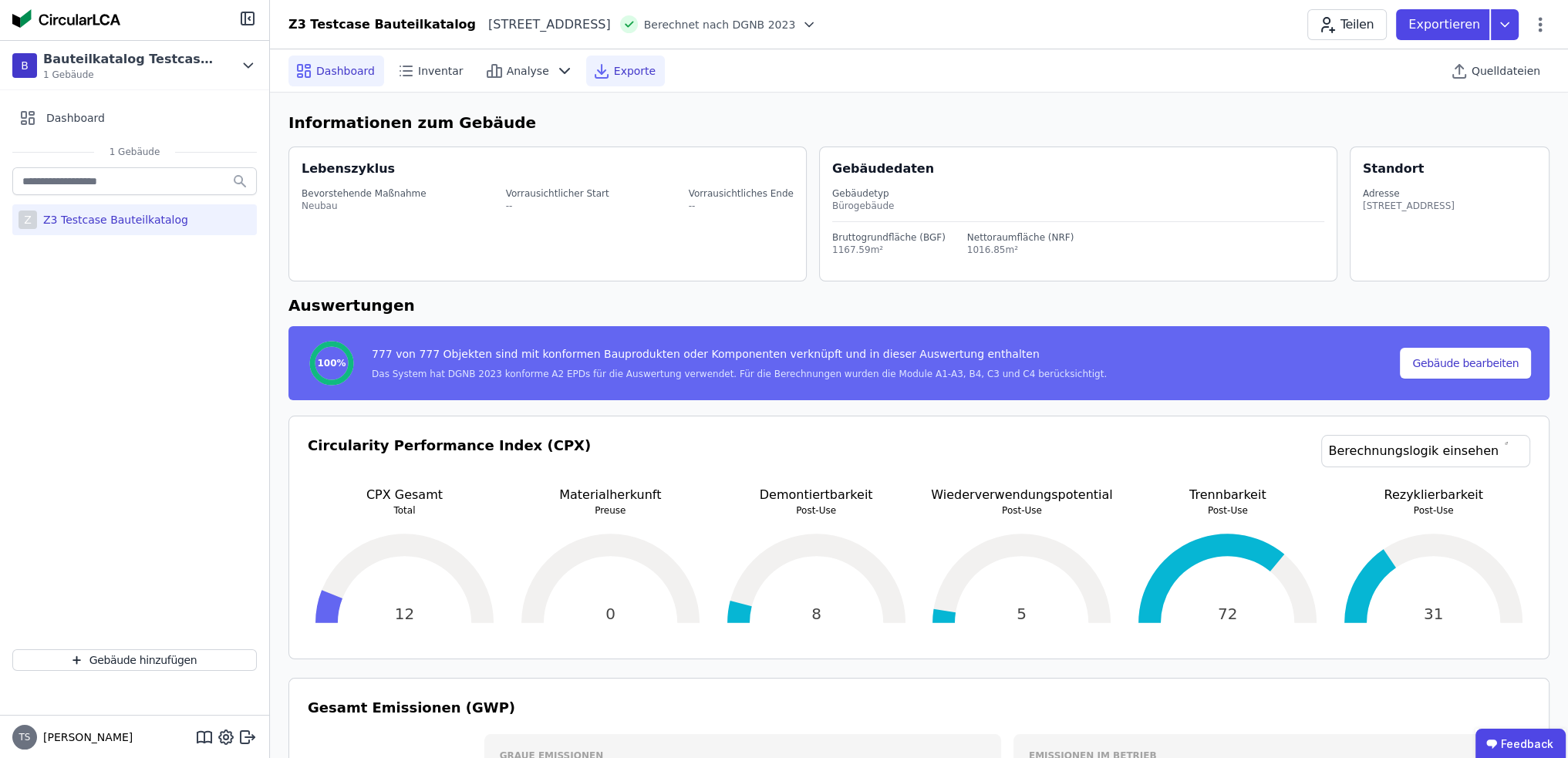
click at [606, 82] on div "Exporte" at bounding box center [625, 70] width 79 height 31
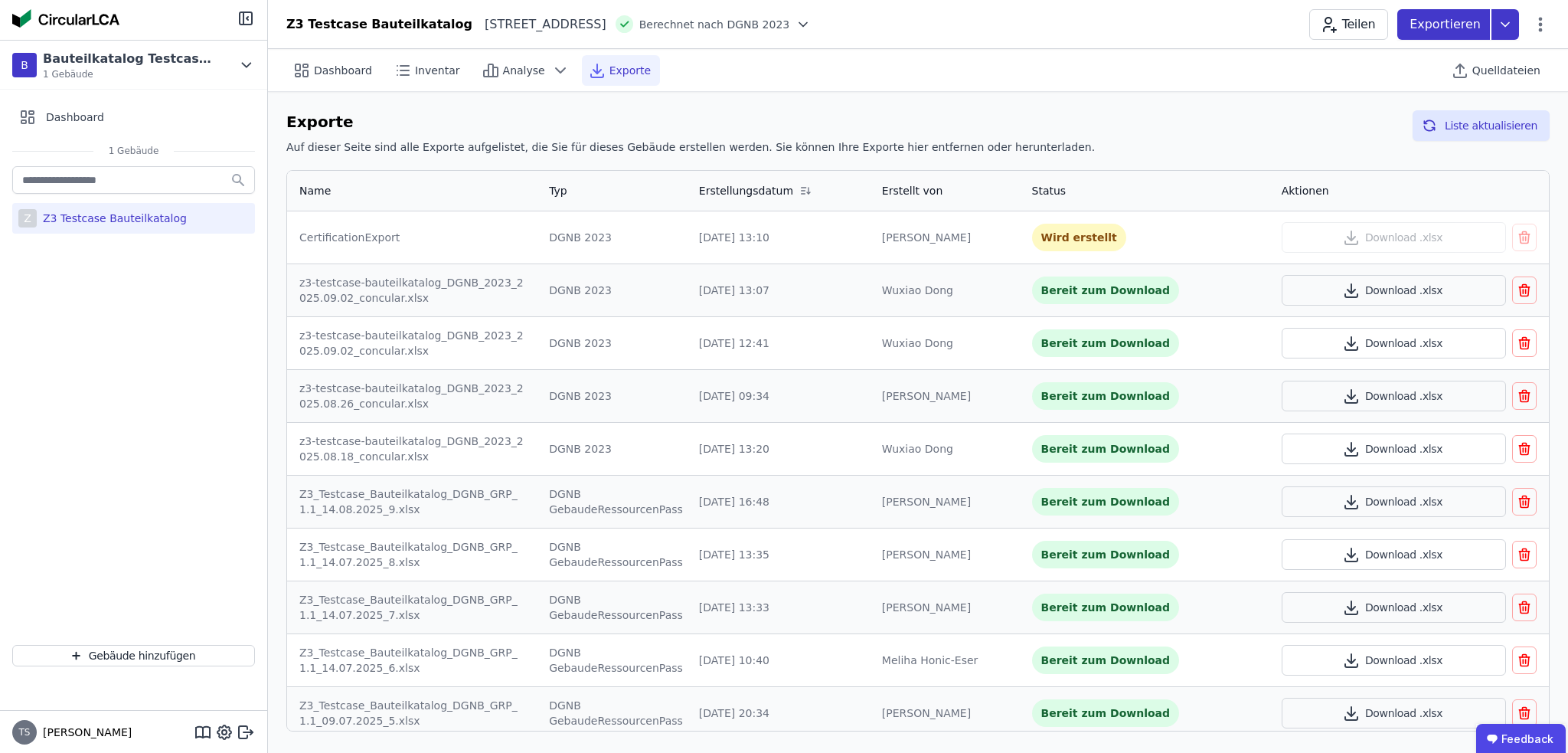
click at [1512, 30] on icon at bounding box center [1506, 24] width 28 height 31
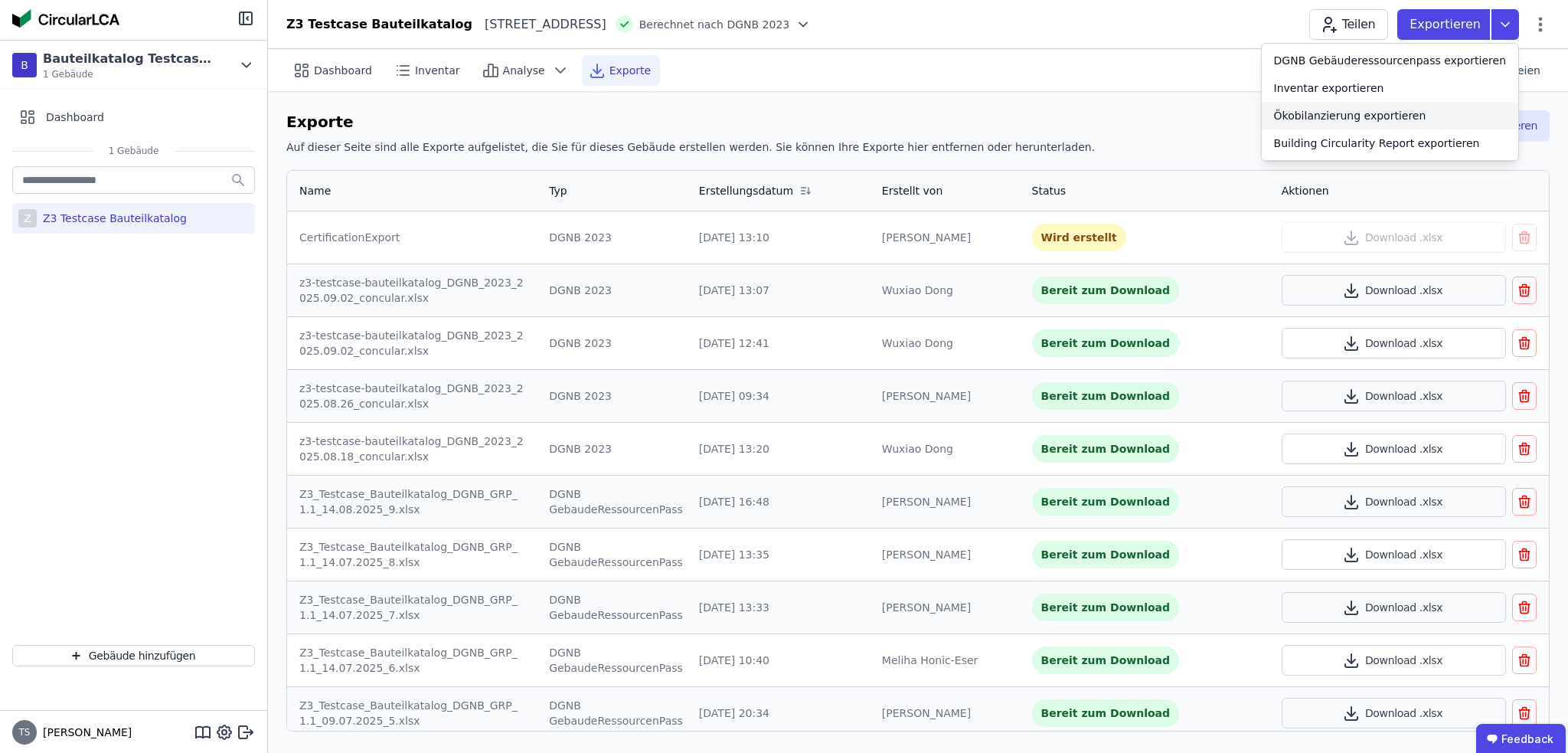
click at [1380, 116] on div "Ökobilanzierung exportieren" at bounding box center [1350, 115] width 153 height 15
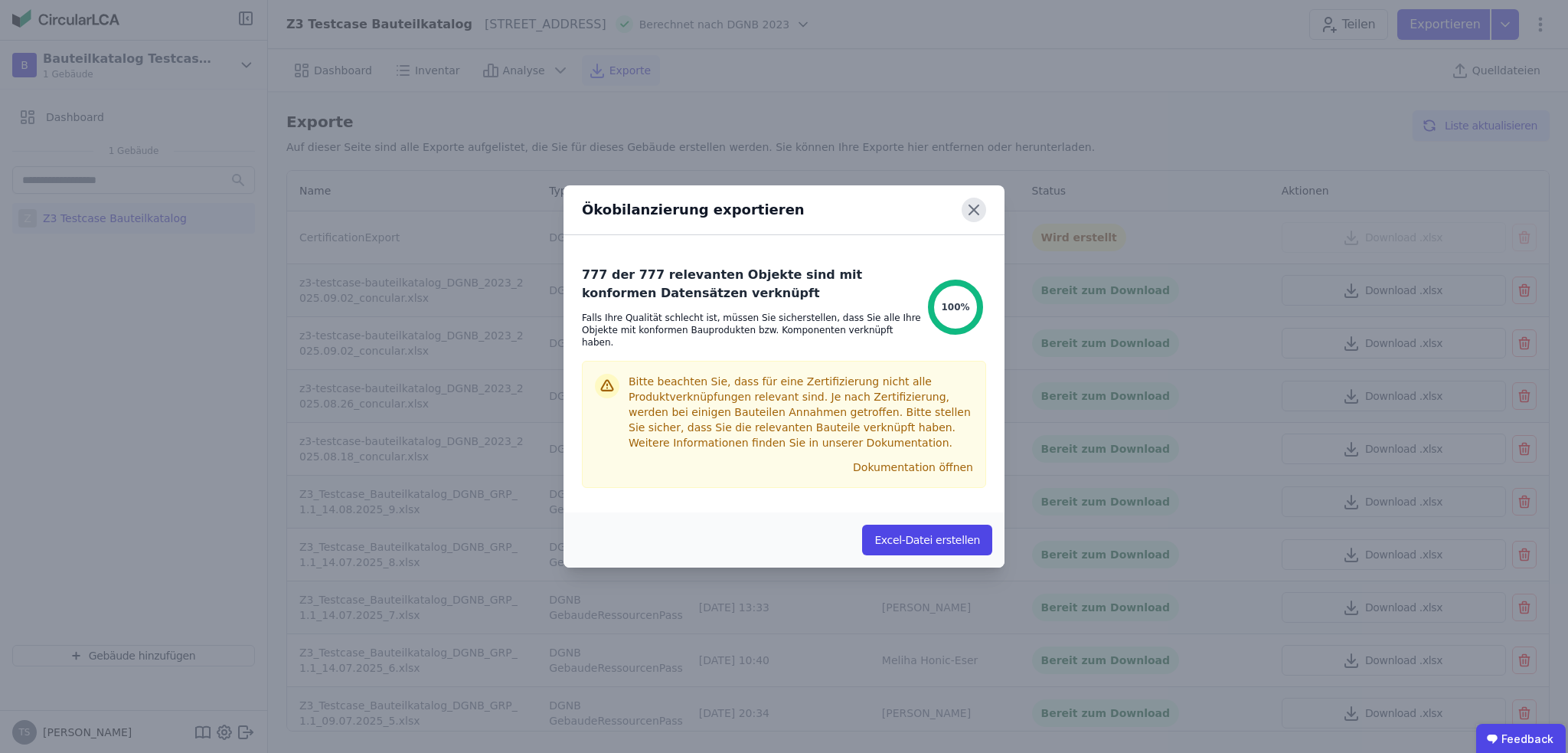
click at [971, 217] on icon at bounding box center [974, 209] width 24 height 24
